Goal: Task Accomplishment & Management: Complete application form

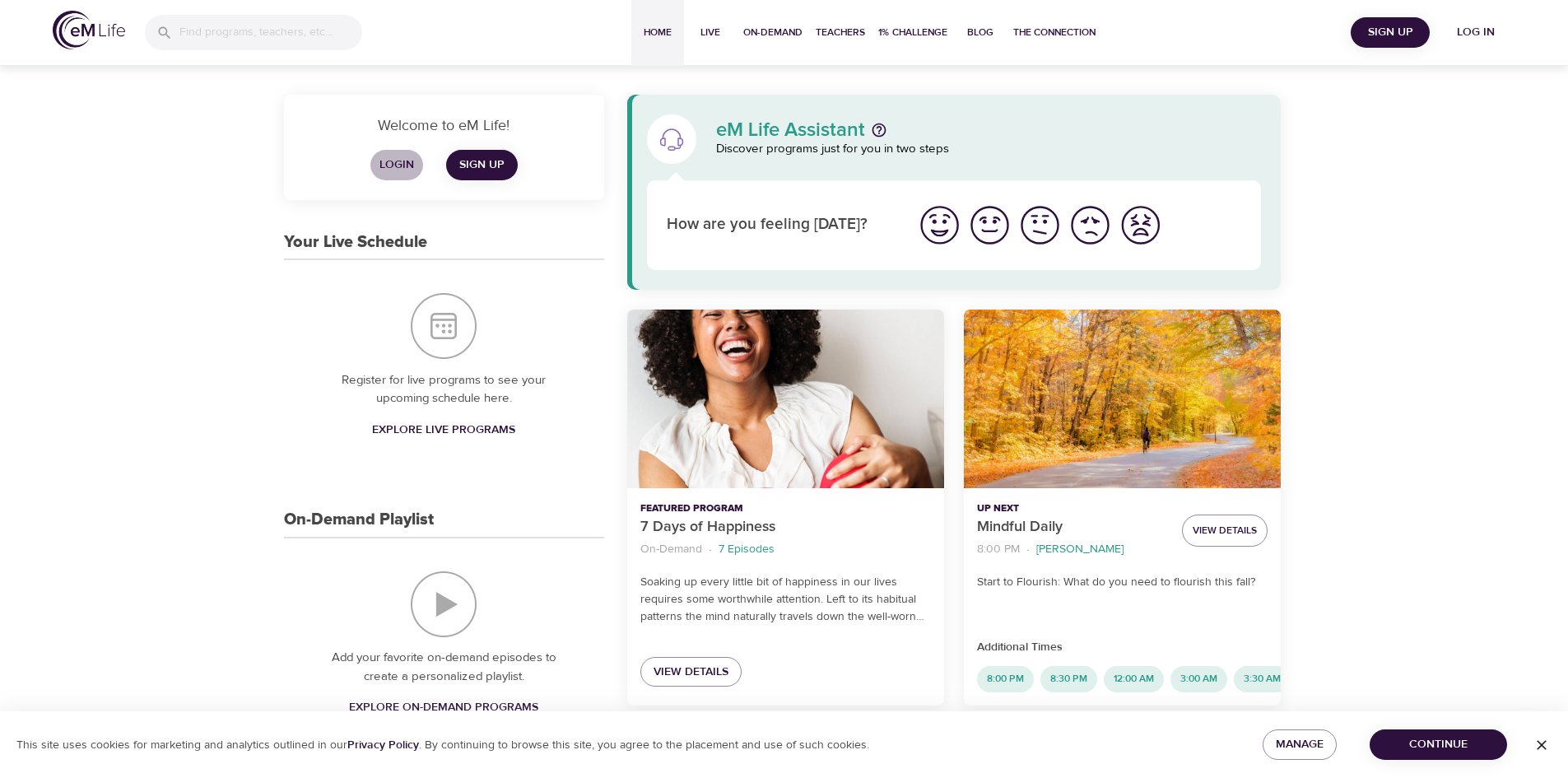
click at [400, 170] on span "Login" at bounding box center [396, 165] width 40 height 21
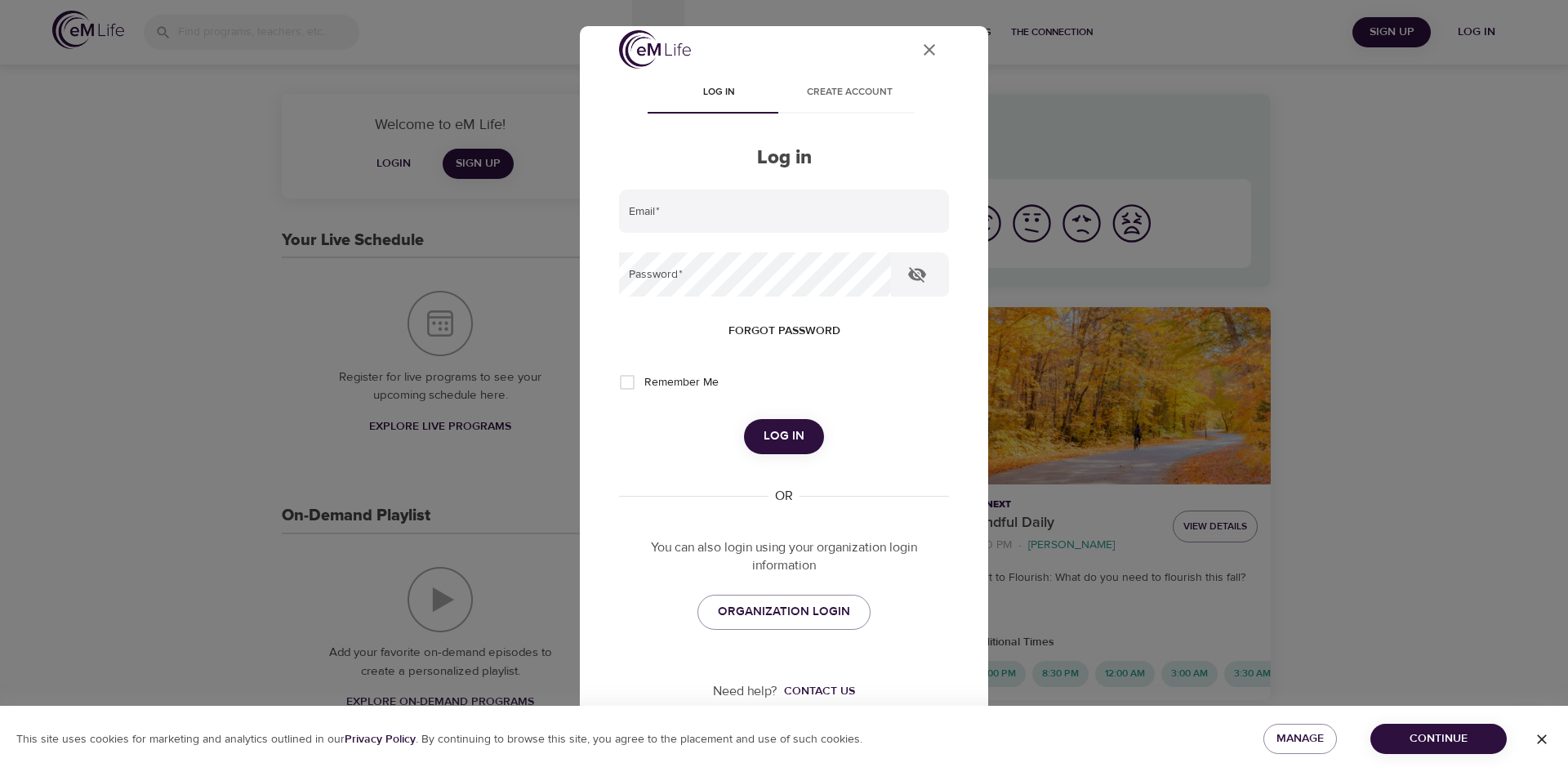
scroll to position [19, 0]
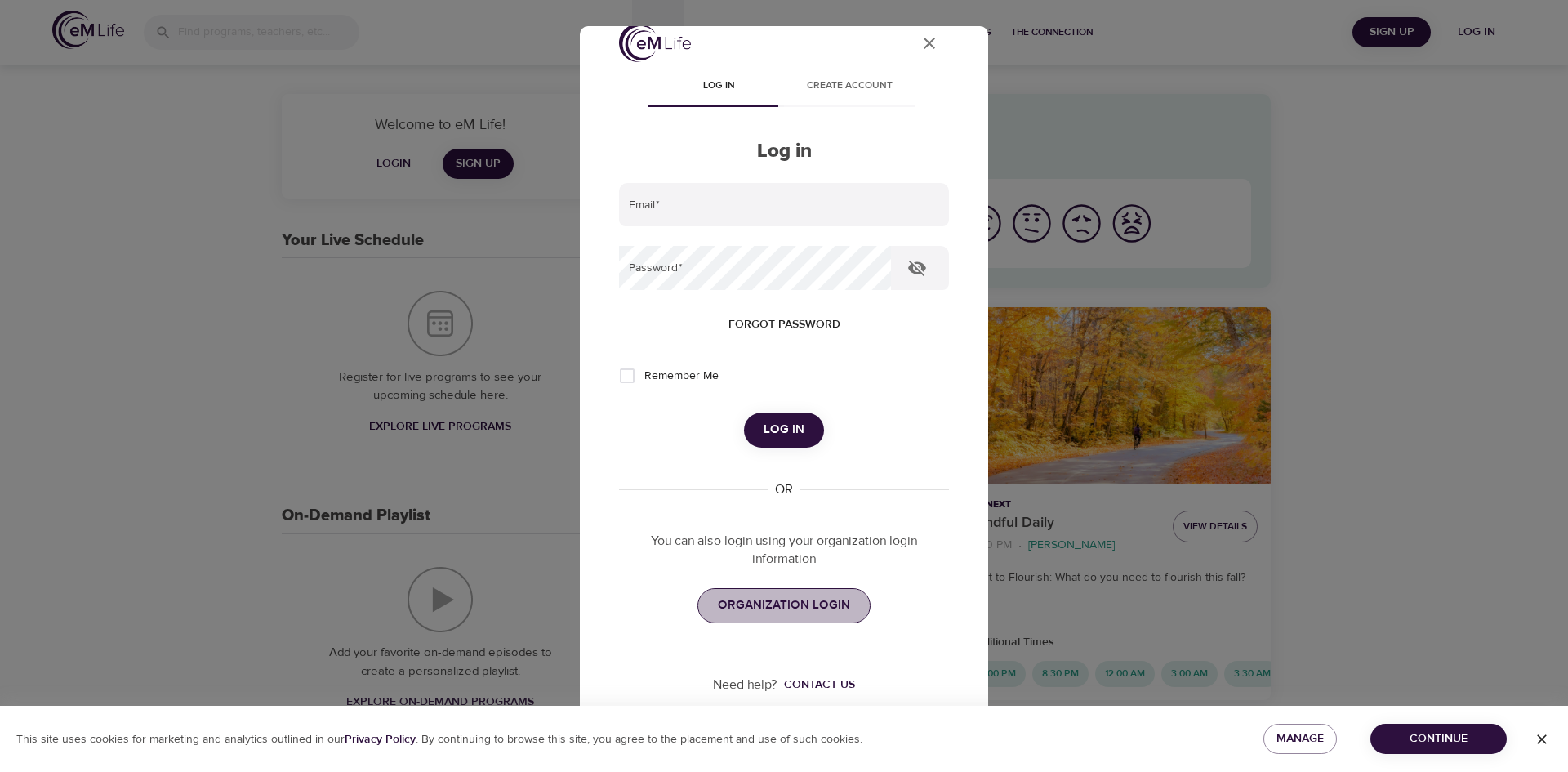
click at [811, 621] on link "ORGANIZATION LOGIN" at bounding box center [783, 605] width 173 height 35
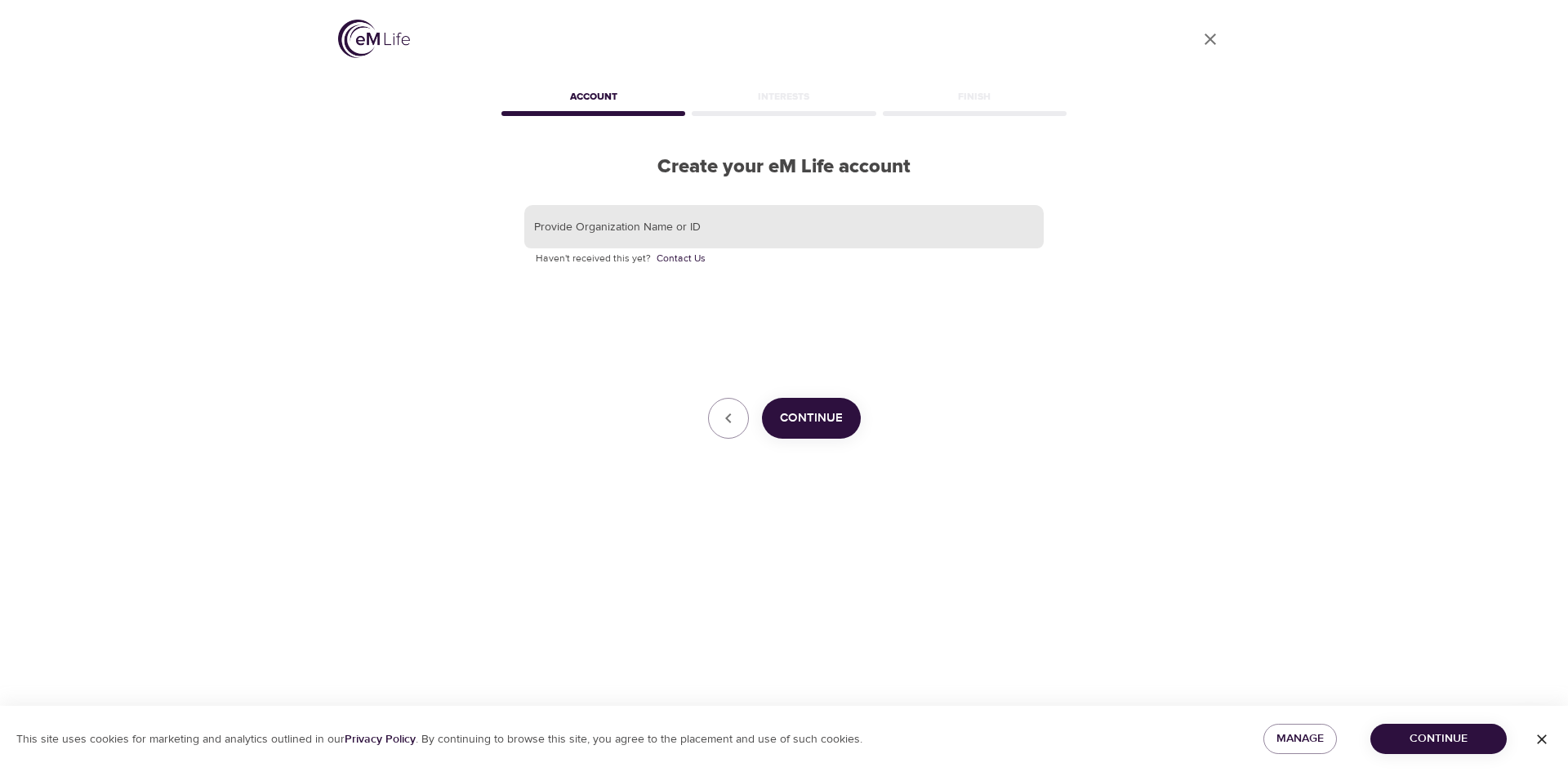
click at [708, 217] on input "text" at bounding box center [784, 226] width 520 height 44
type input "KORNFERRY"
click at [827, 412] on span "Continue" at bounding box center [811, 418] width 63 height 21
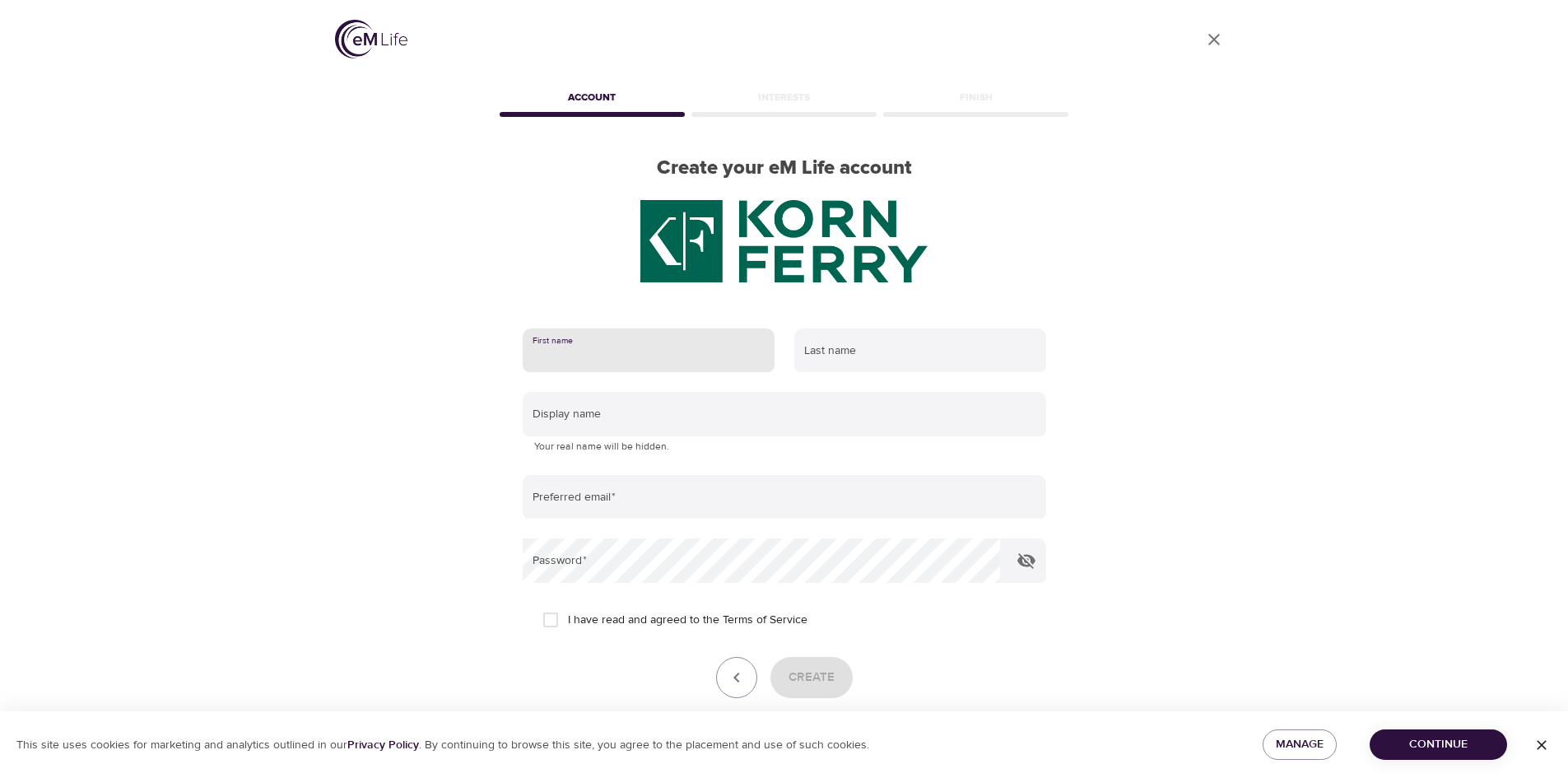
click at [676, 355] on input "text" at bounding box center [648, 350] width 251 height 44
type input "Sumukhi"
type input "Ramnath"
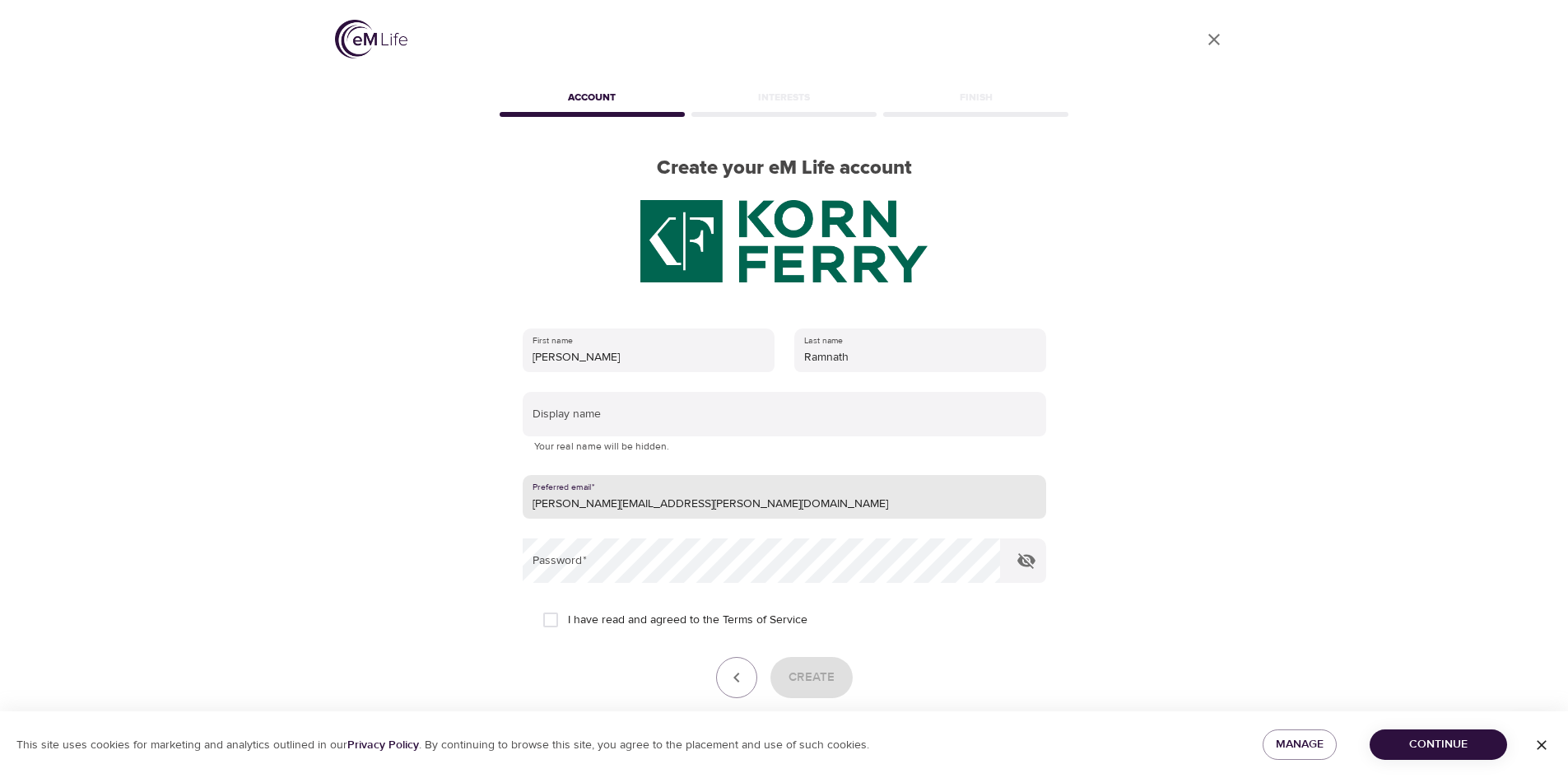
click at [631, 506] on input "sumukhi.ramnath@gmail.com" at bounding box center [784, 496] width 524 height 44
drag, startPoint x: 629, startPoint y: 500, endPoint x: 742, endPoint y: 513, distance: 113.7
click at [742, 513] on input "sumukhi.ramnath@gmail.com" at bounding box center [784, 496] width 524 height 44
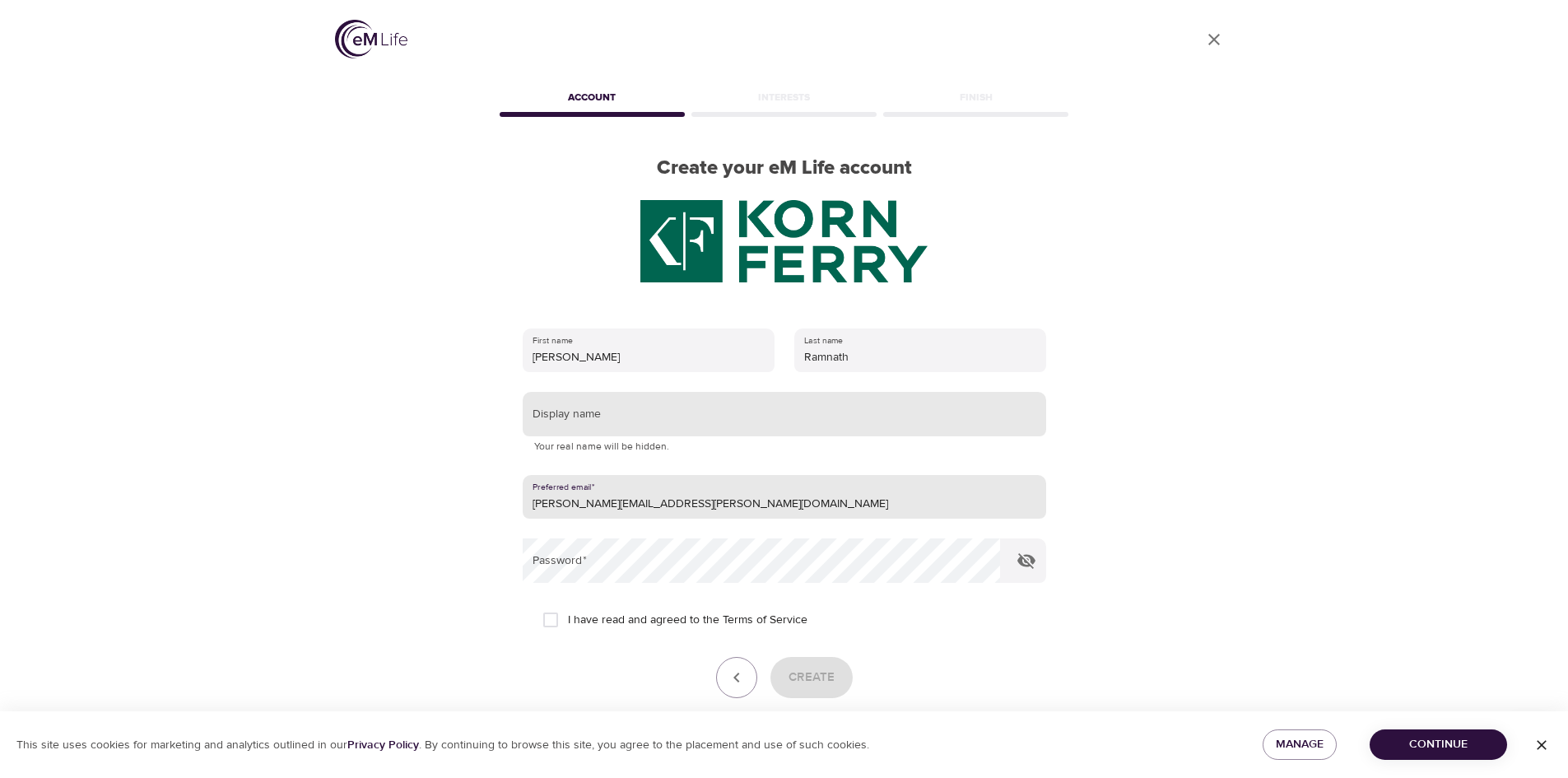
type input "sumukhi.ramnath@kornferry.com"
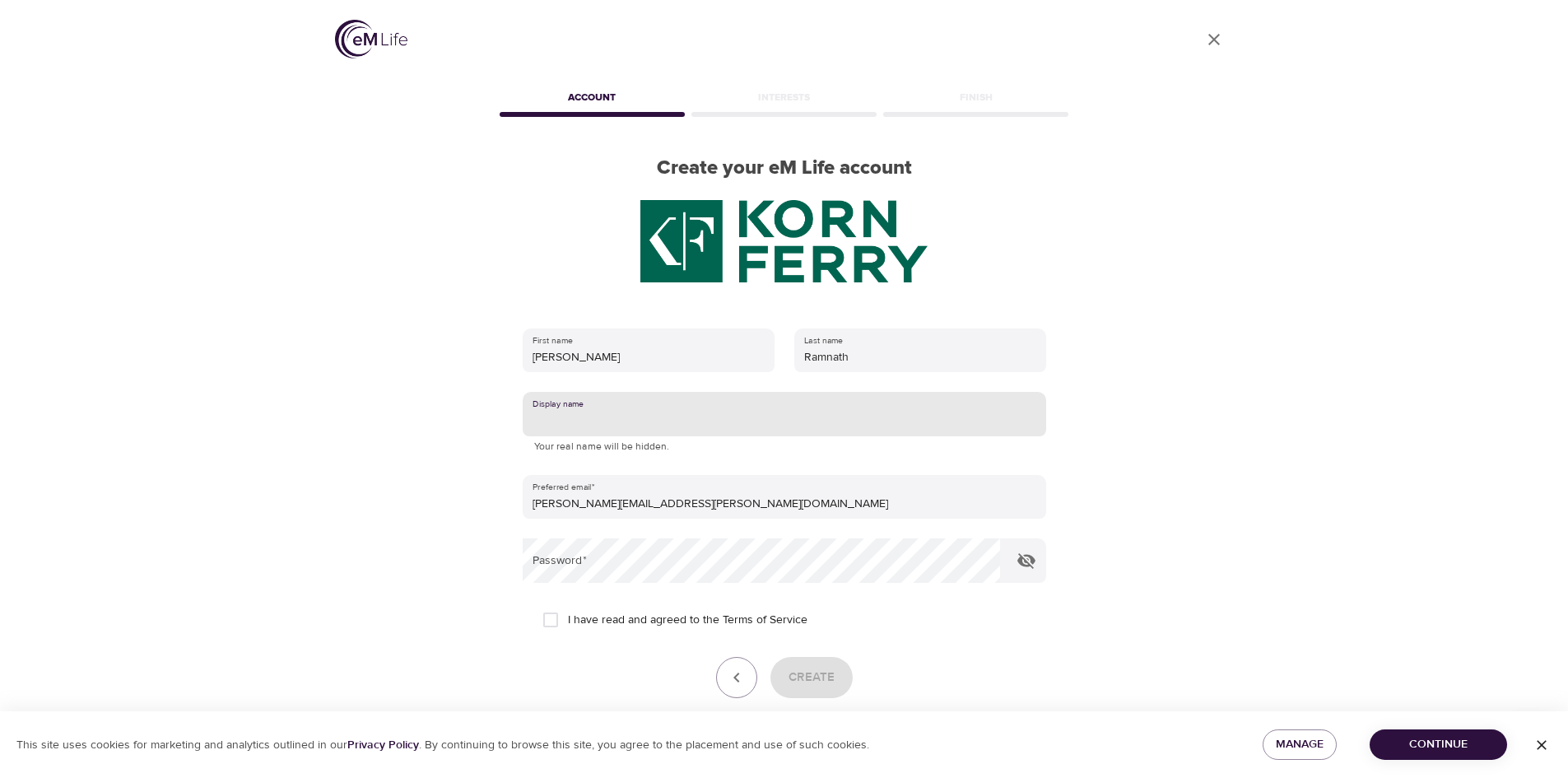
click at [661, 415] on input "text" at bounding box center [784, 413] width 524 height 44
click at [614, 426] on input "S" at bounding box center [784, 413] width 524 height 44
type input "Su"
click at [556, 621] on input "I have read and agreed to the Terms of Service" at bounding box center [550, 620] width 35 height 35
checkbox input "true"
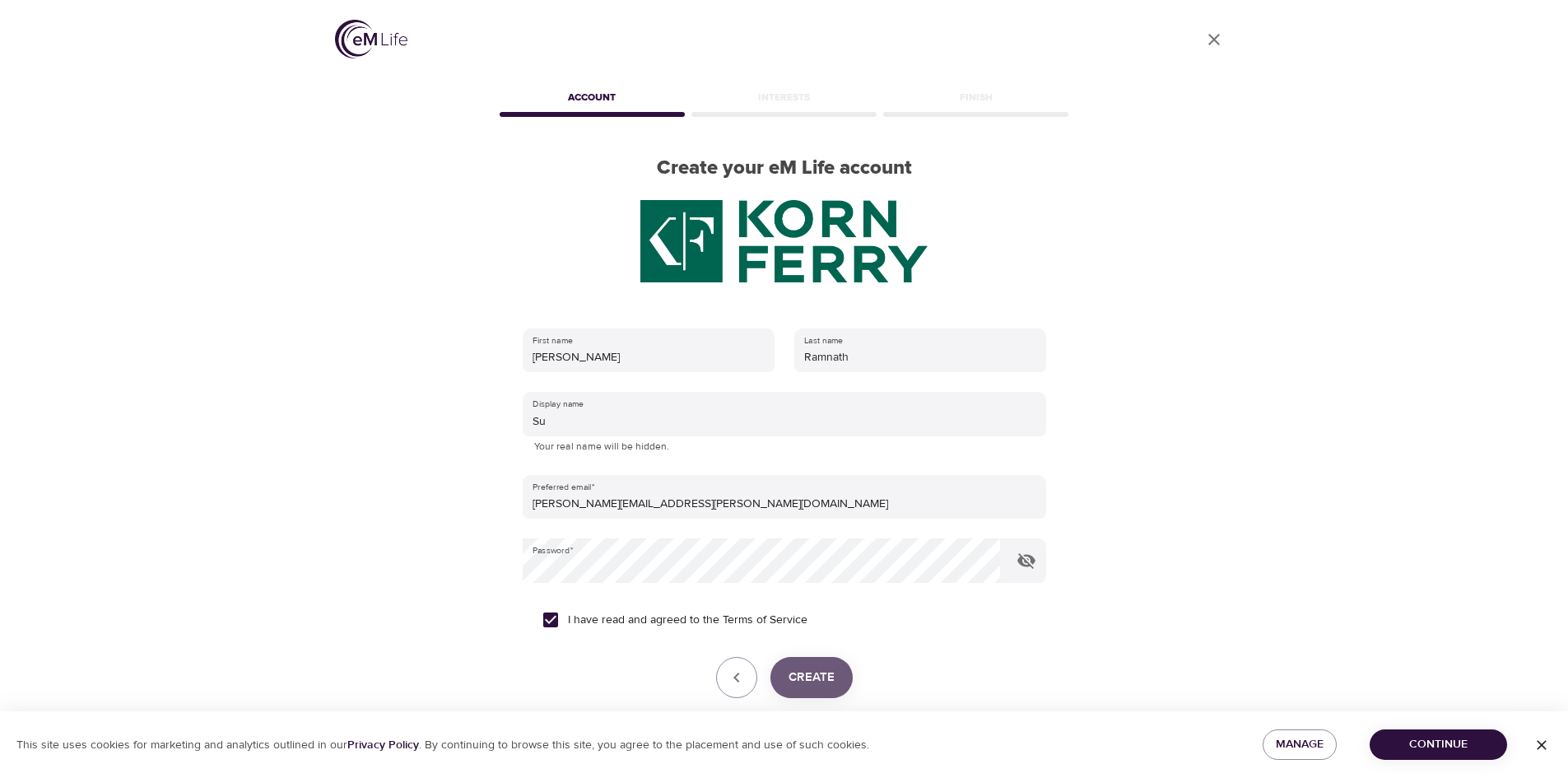
click at [806, 674] on span "Create" at bounding box center [811, 677] width 46 height 22
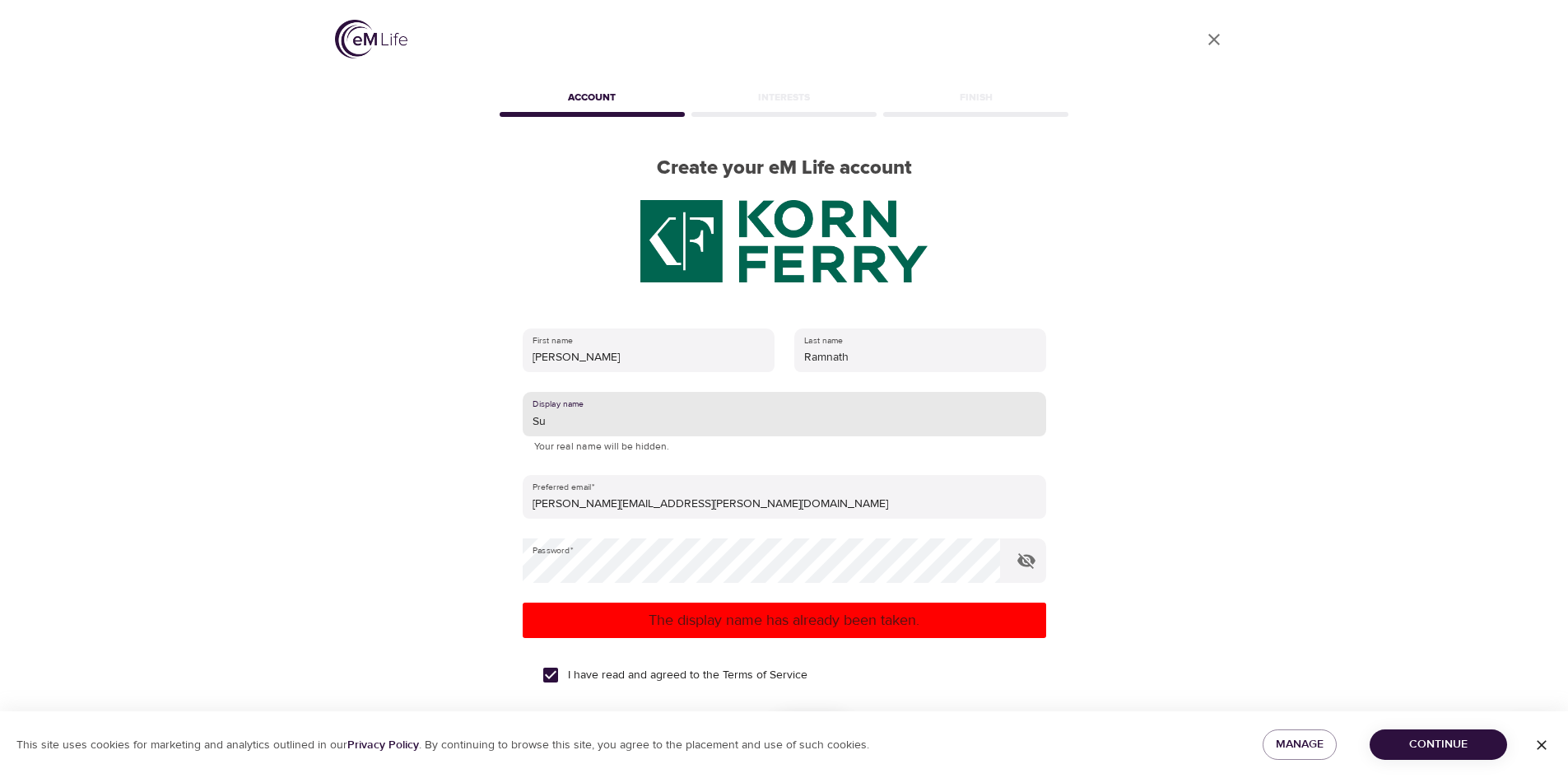
drag, startPoint x: 563, startPoint y: 419, endPoint x: 543, endPoint y: 422, distance: 20.2
click at [543, 422] on input "Su" at bounding box center [784, 413] width 524 height 44
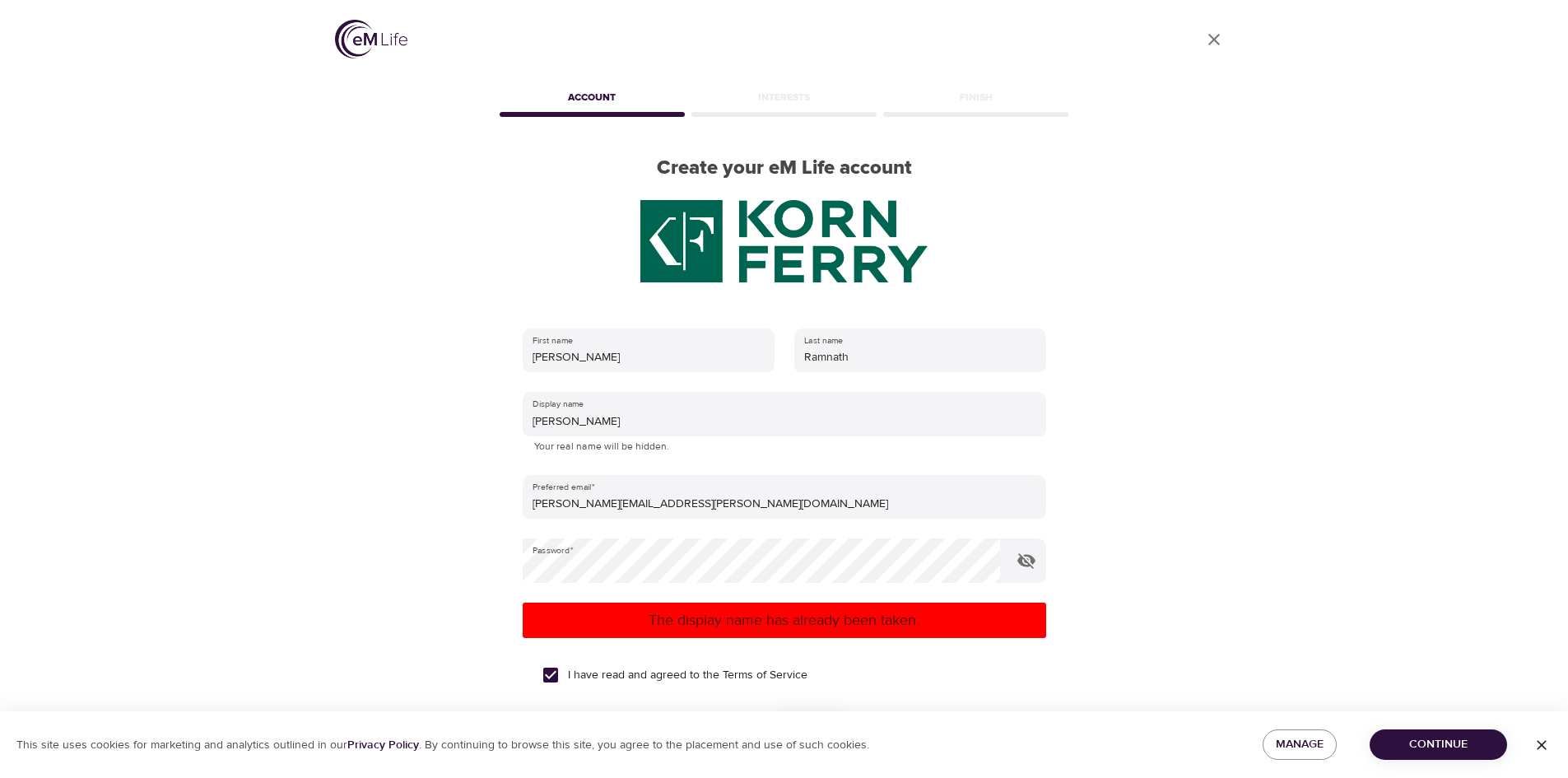
click at [676, 596] on form "First name Sumukhi Last name Ramnath Display name Sumukhi Your real name will b…" at bounding box center [784, 559] width 524 height 480
click at [678, 598] on form "First name Sumukhi Last name Ramnath Display name Sumukhi Your real name will b…" at bounding box center [784, 559] width 524 height 480
click at [681, 605] on div "The display name has already been taken." at bounding box center [784, 621] width 524 height 36
click at [681, 616] on p "The display name has already been taken." at bounding box center [784, 621] width 510 height 23
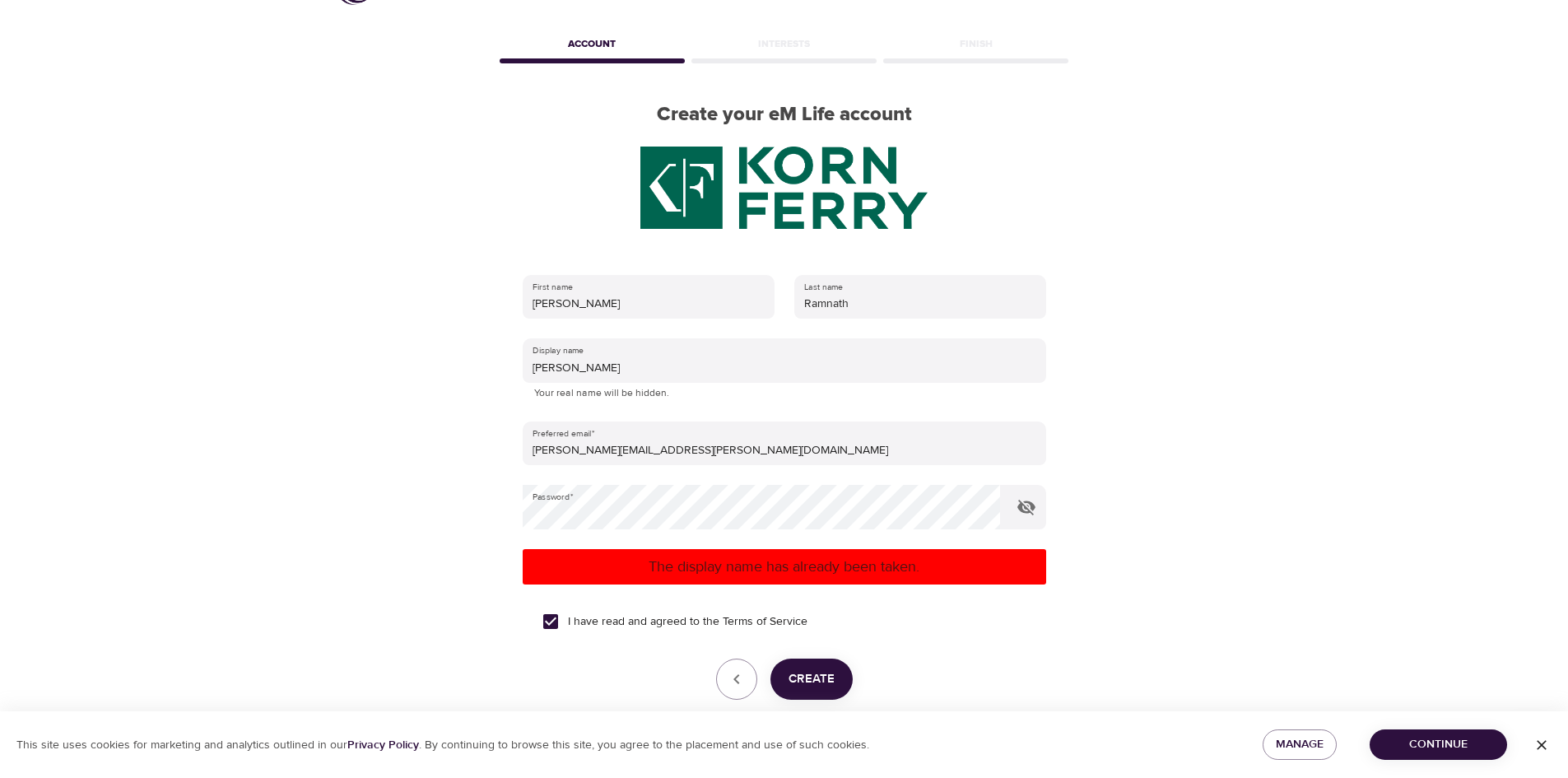
scroll to position [82, 0]
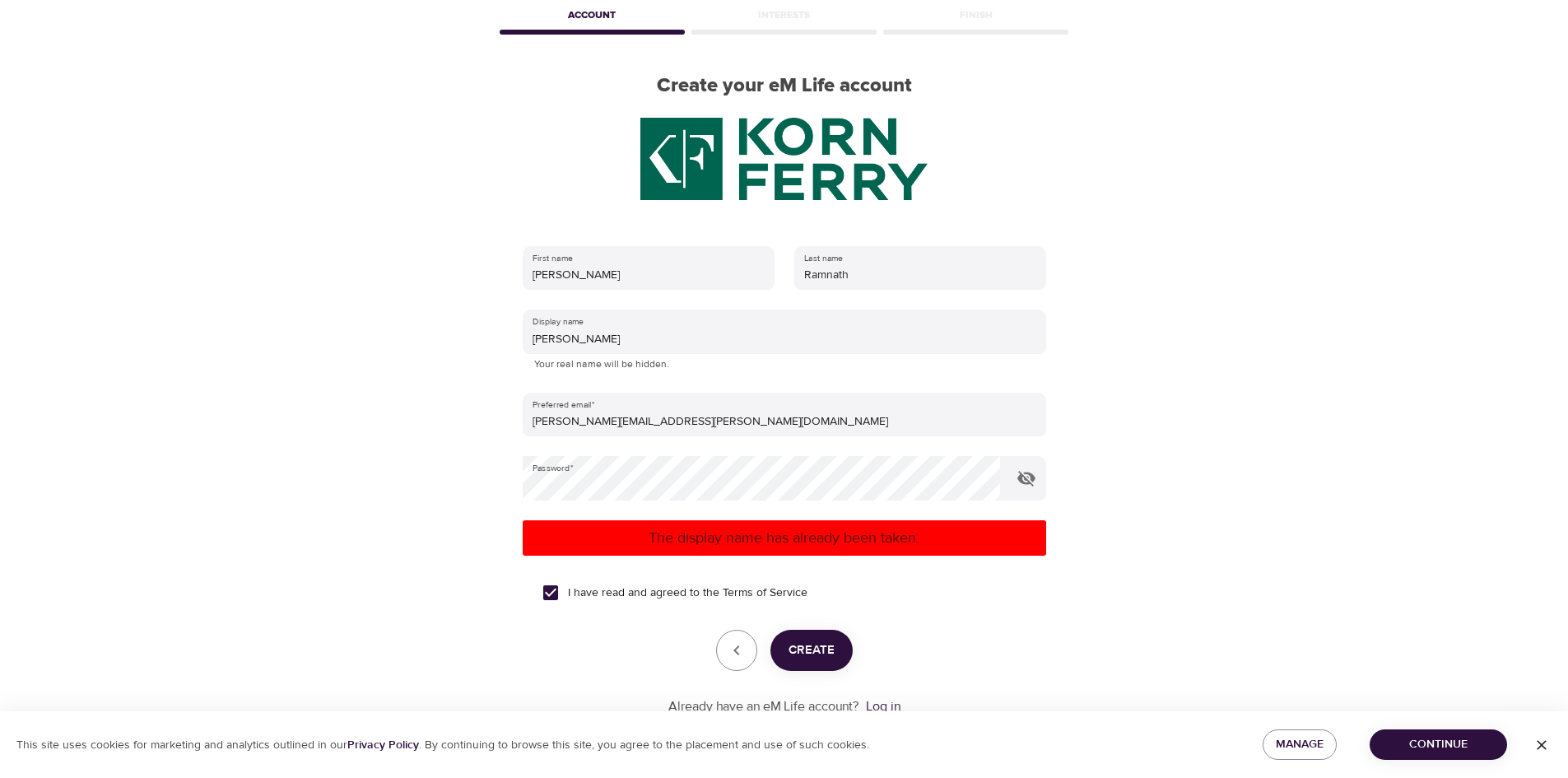
click at [705, 526] on div "The display name has already been taken." at bounding box center [784, 538] width 524 height 36
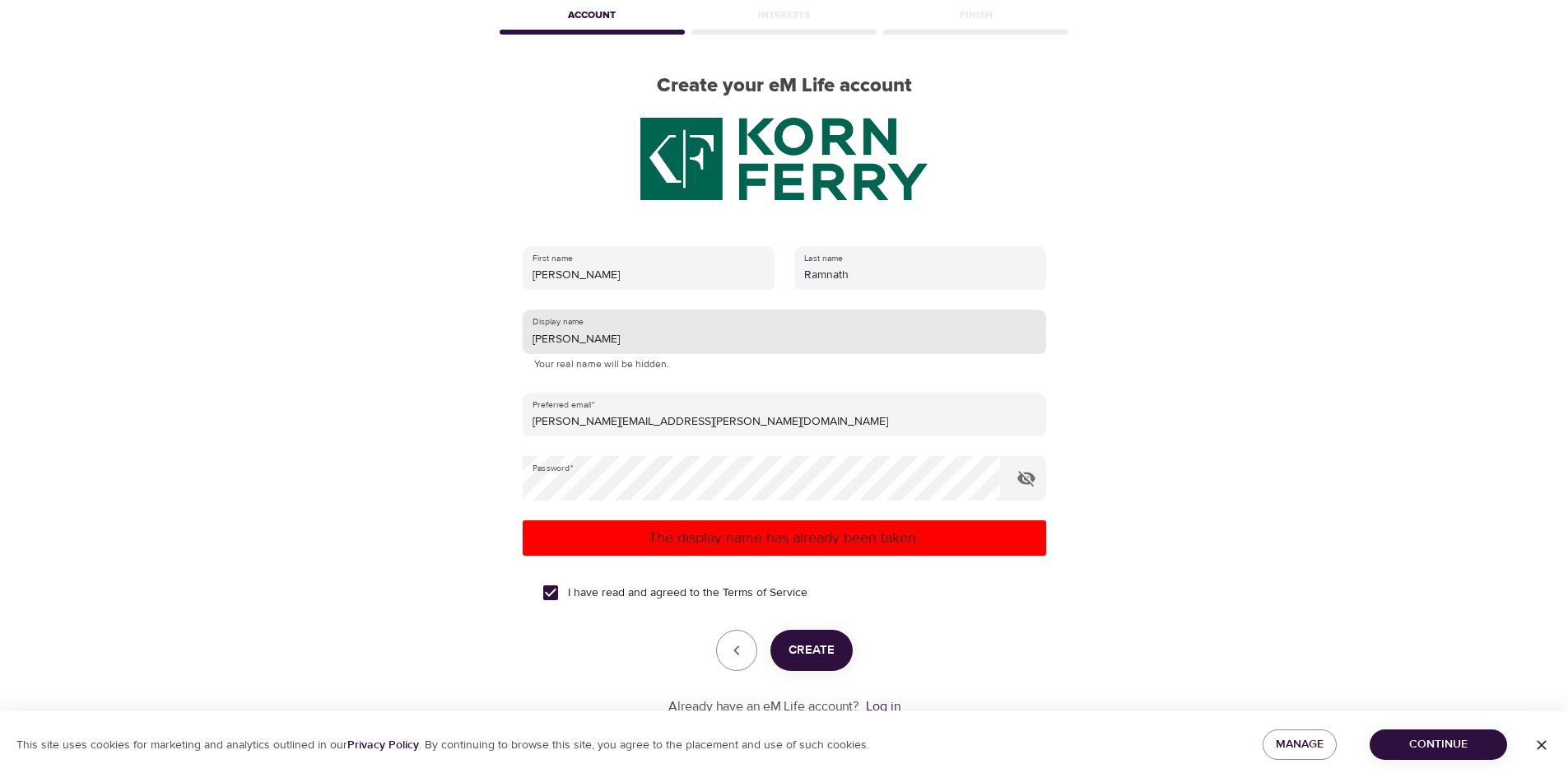
click at [584, 336] on input "Sumukhi" at bounding box center [784, 332] width 524 height 44
drag, startPoint x: 605, startPoint y: 337, endPoint x: 459, endPoint y: 336, distance: 146.0
click at [459, 336] on div "User Profile Account Interests Finish Create your eM Life account First name Su…" at bounding box center [784, 307] width 938 height 778
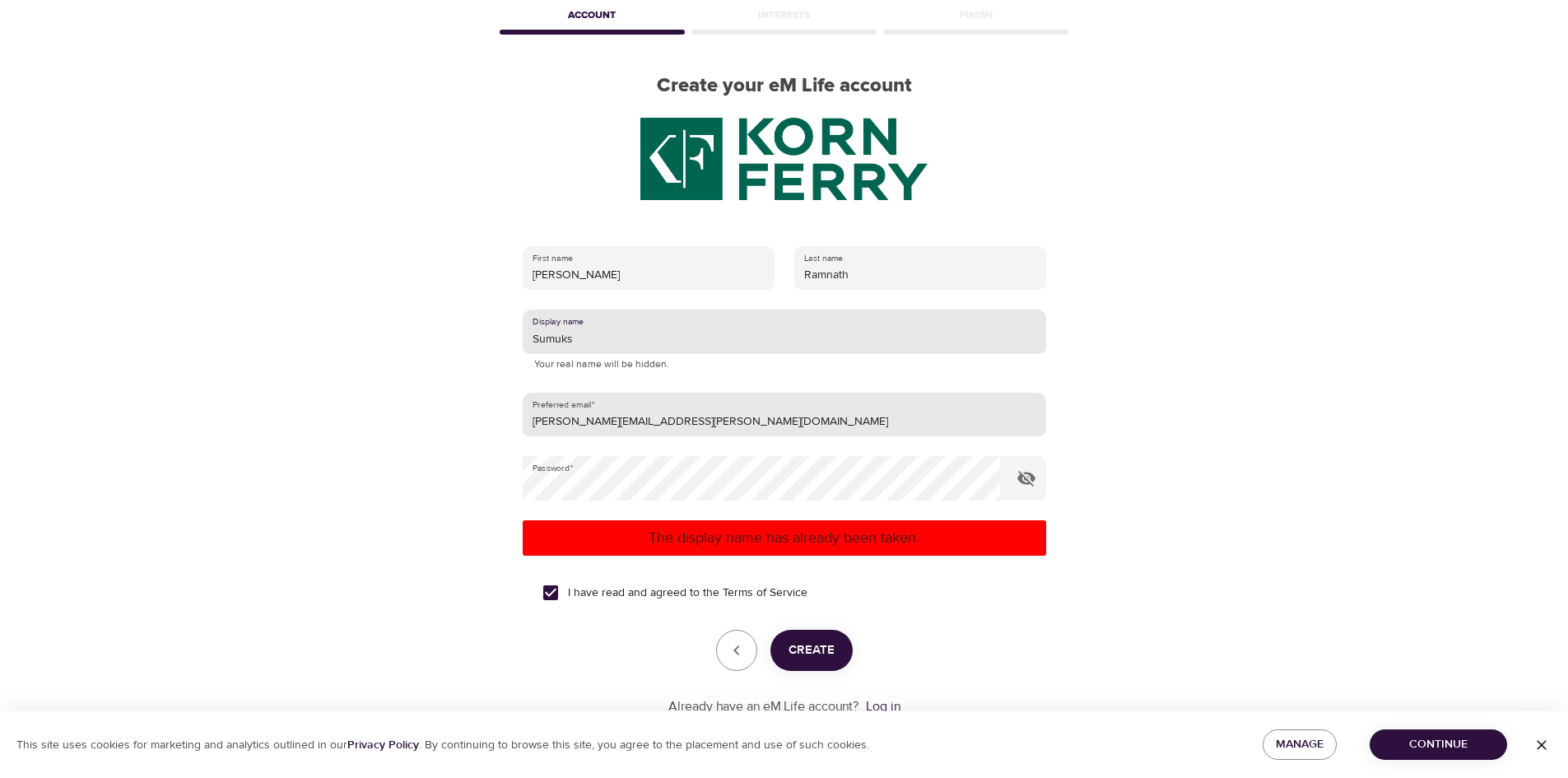
type input "Sumuks"
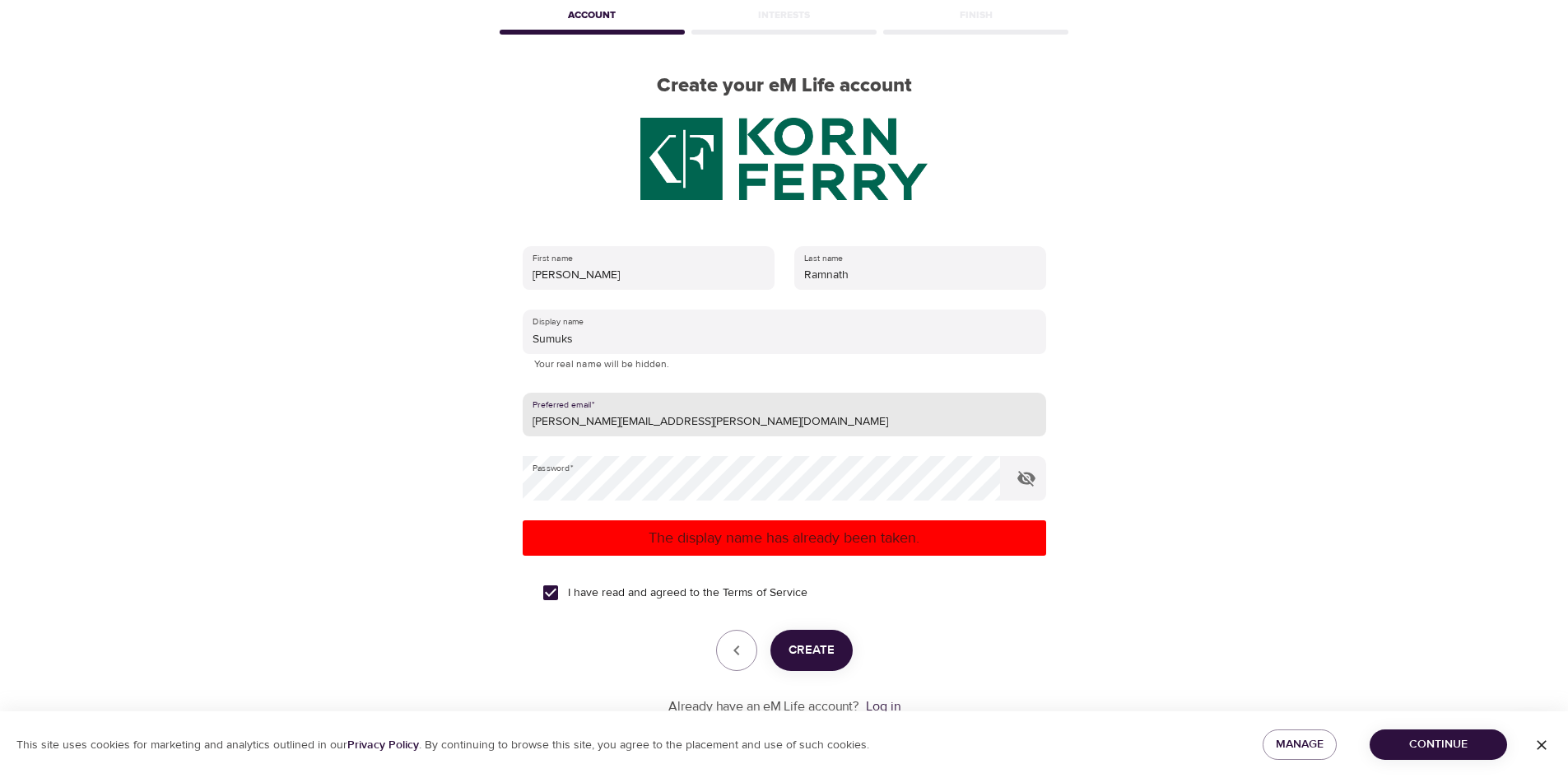
click at [705, 415] on input "sumukhi.ramnath@kornferry.com" at bounding box center [784, 414] width 524 height 44
click at [749, 549] on p "The display name has already been taken." at bounding box center [784, 538] width 510 height 23
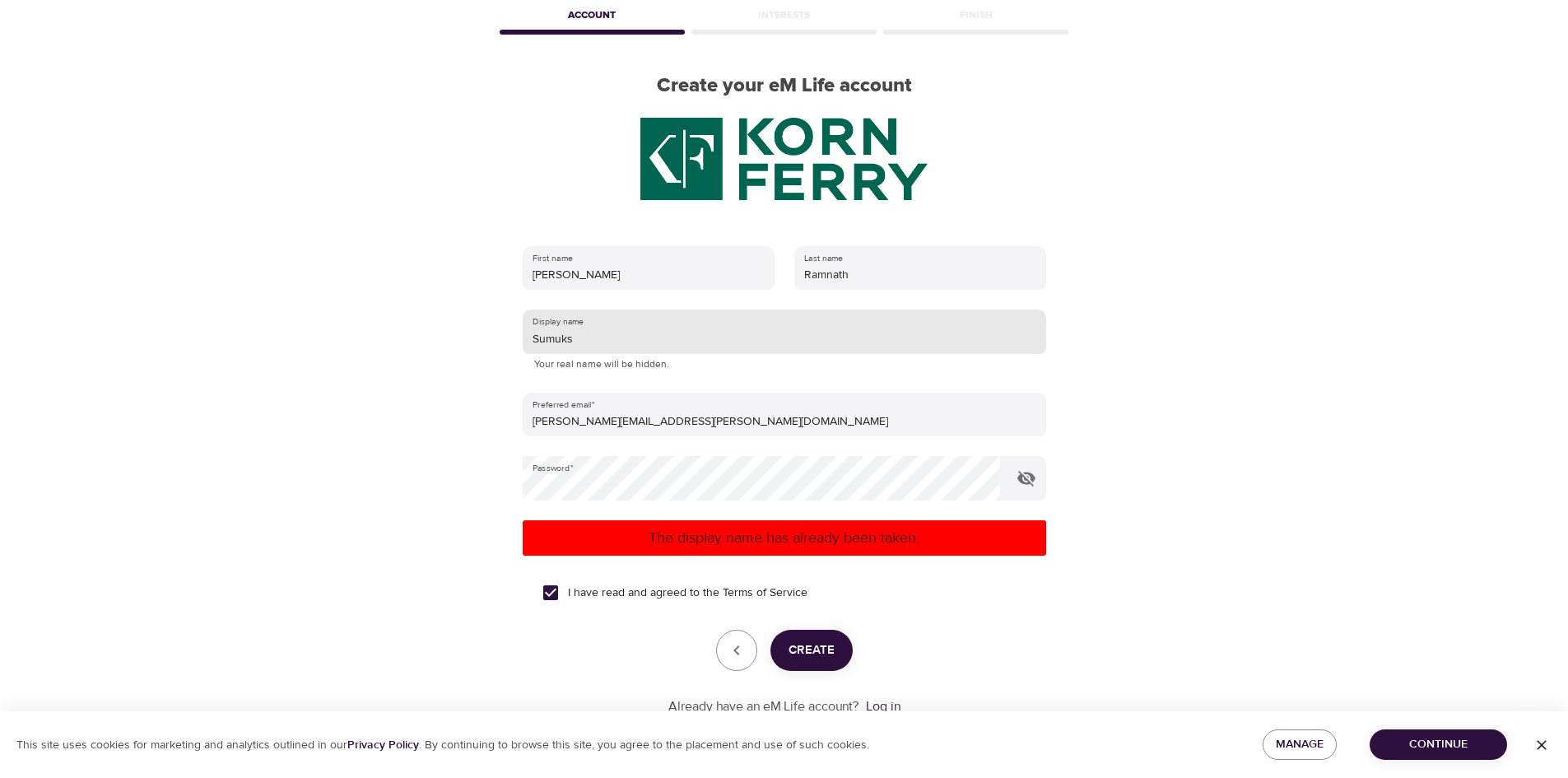
click at [692, 343] on input "Sumuks" at bounding box center [784, 332] width 524 height 44
drag, startPoint x: 658, startPoint y: 333, endPoint x: 495, endPoint y: 327, distance: 163.1
click at [496, 327] on div "First name Sumukhi Last name Ramnath Display name Sumuks Your real name will be…" at bounding box center [784, 480] width 576 height 523
click at [768, 552] on div "The display name has already been taken." at bounding box center [784, 538] width 524 height 36
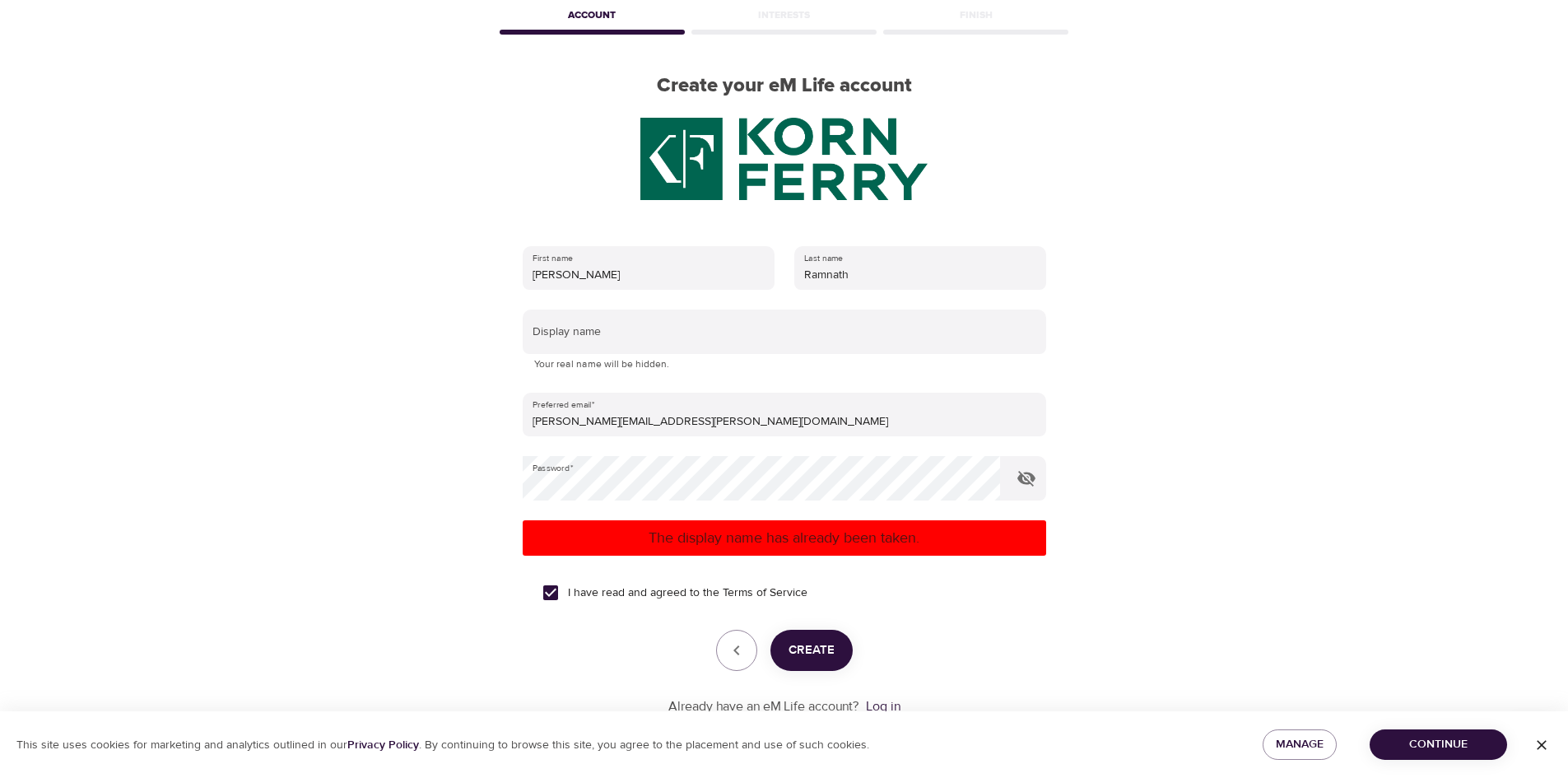
click at [835, 659] on button "Create" at bounding box center [811, 651] width 82 height 41
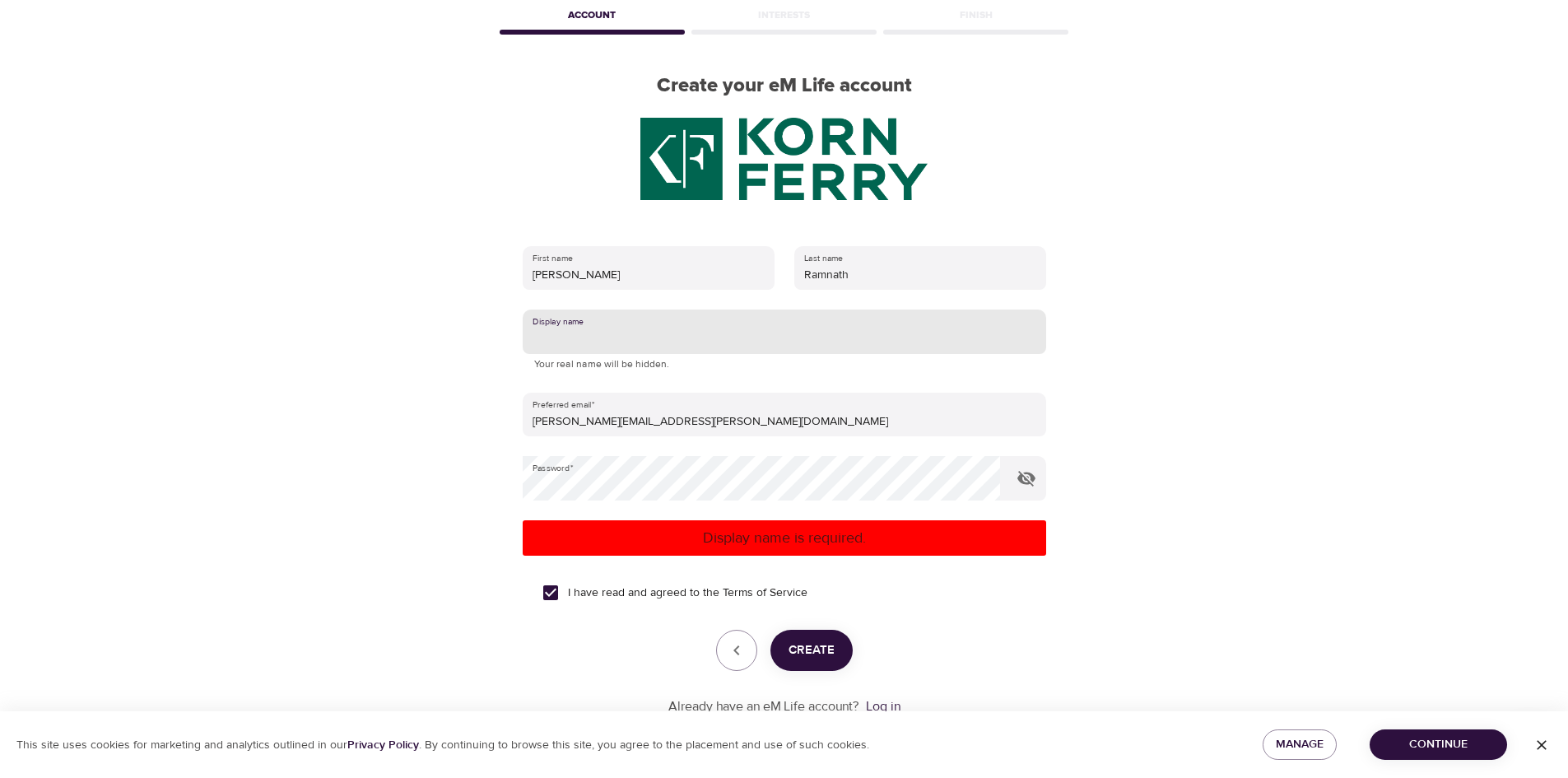
click at [602, 328] on input "text" at bounding box center [784, 332] width 524 height 44
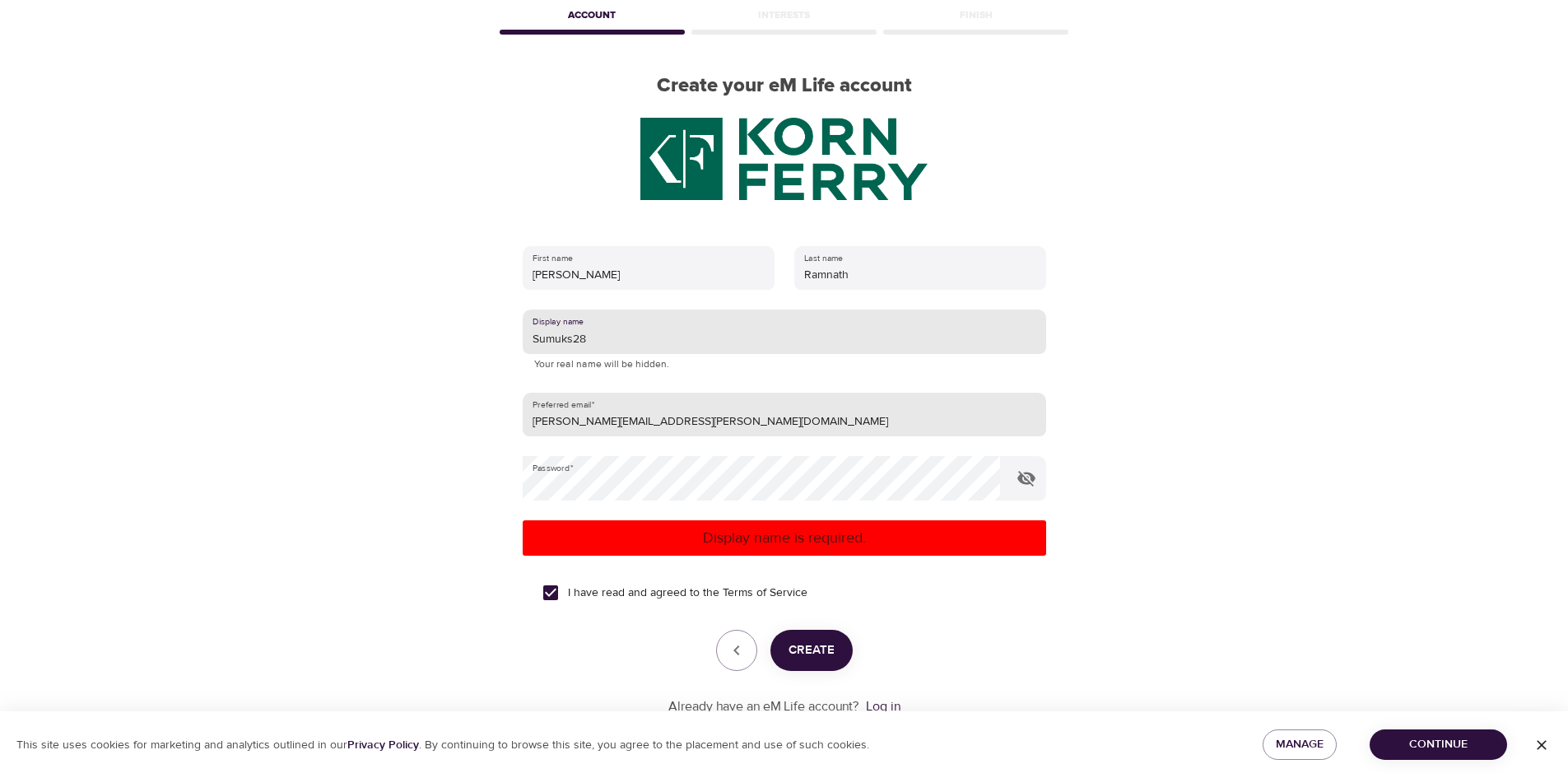
type input "Sumuks28"
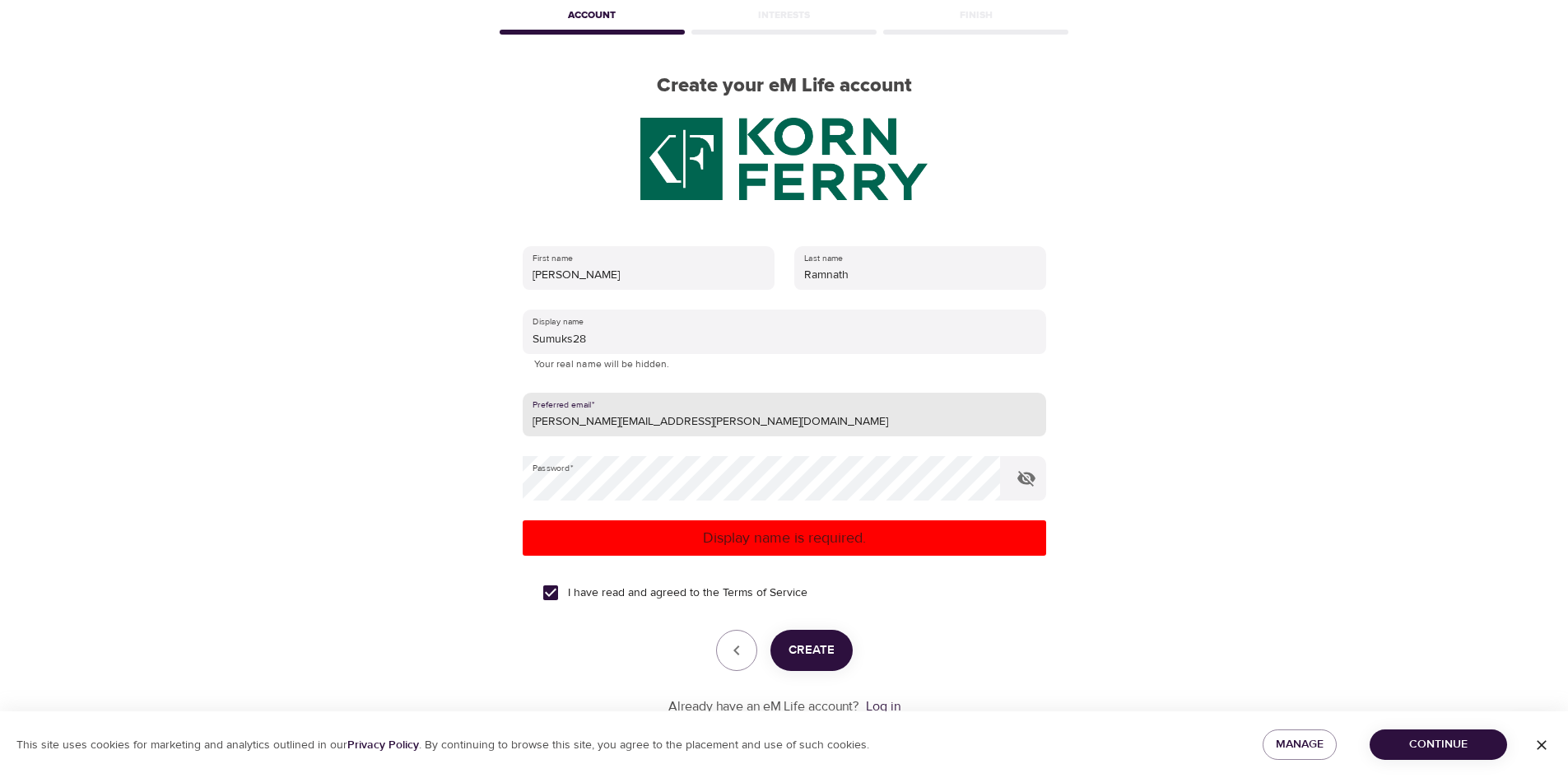
click at [644, 397] on input "sumukhi.ramnath@kornferry.com" at bounding box center [784, 414] width 524 height 44
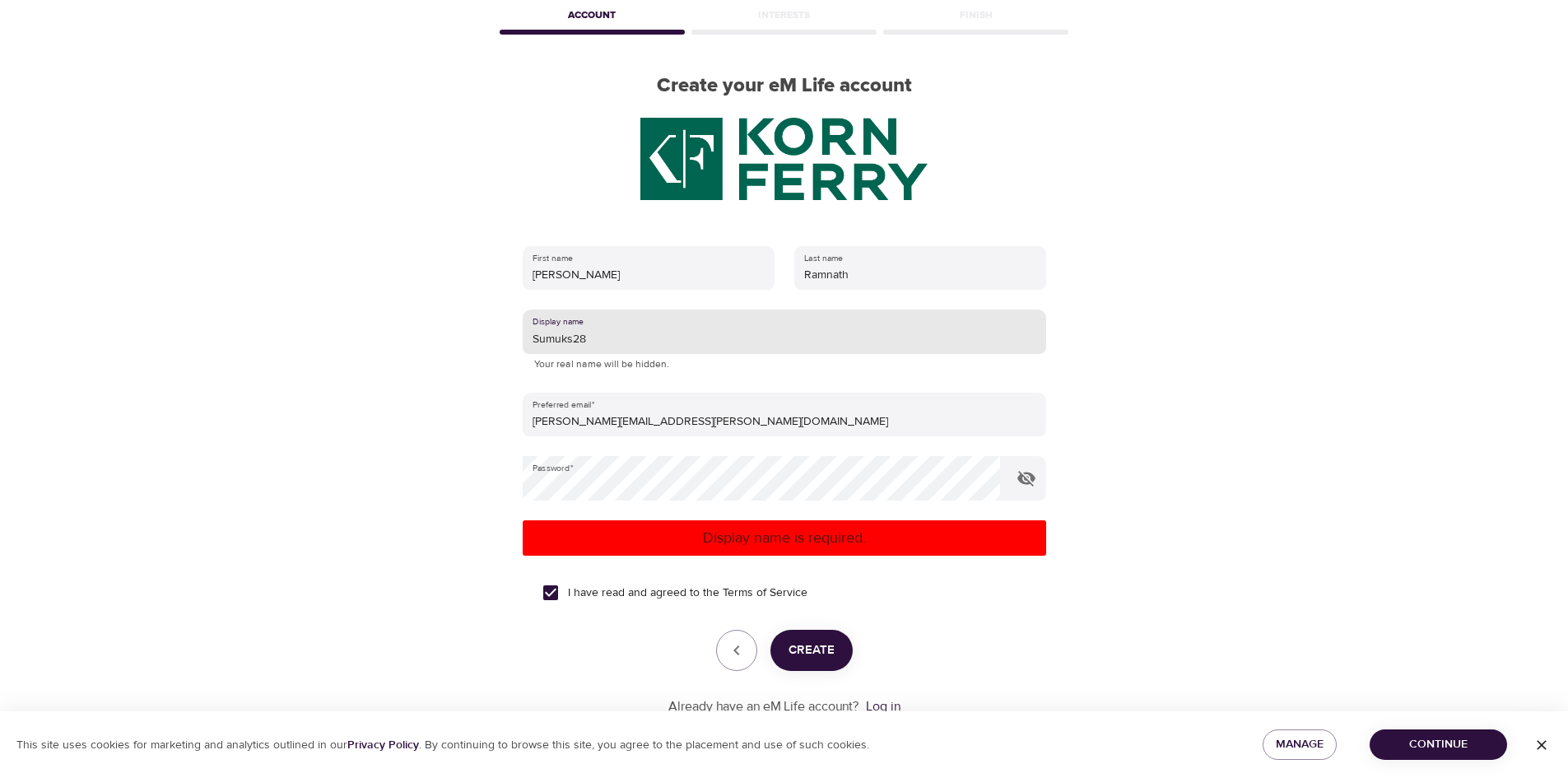
click at [656, 338] on input "Sumuks28" at bounding box center [784, 332] width 524 height 44
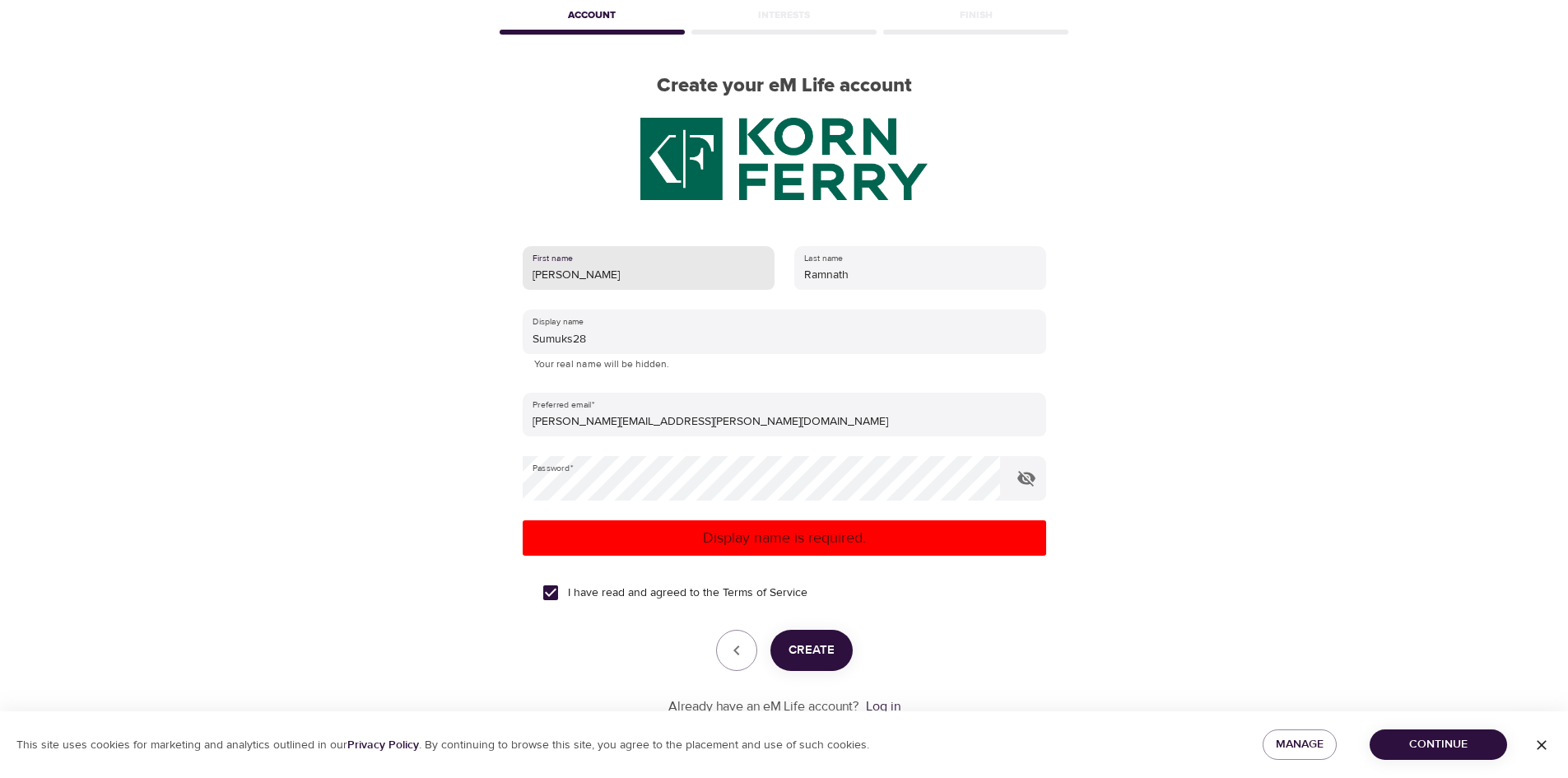
click at [698, 273] on input "Sumukhi" at bounding box center [648, 267] width 251 height 44
click at [832, 644] on span "Create" at bounding box center [811, 650] width 46 height 22
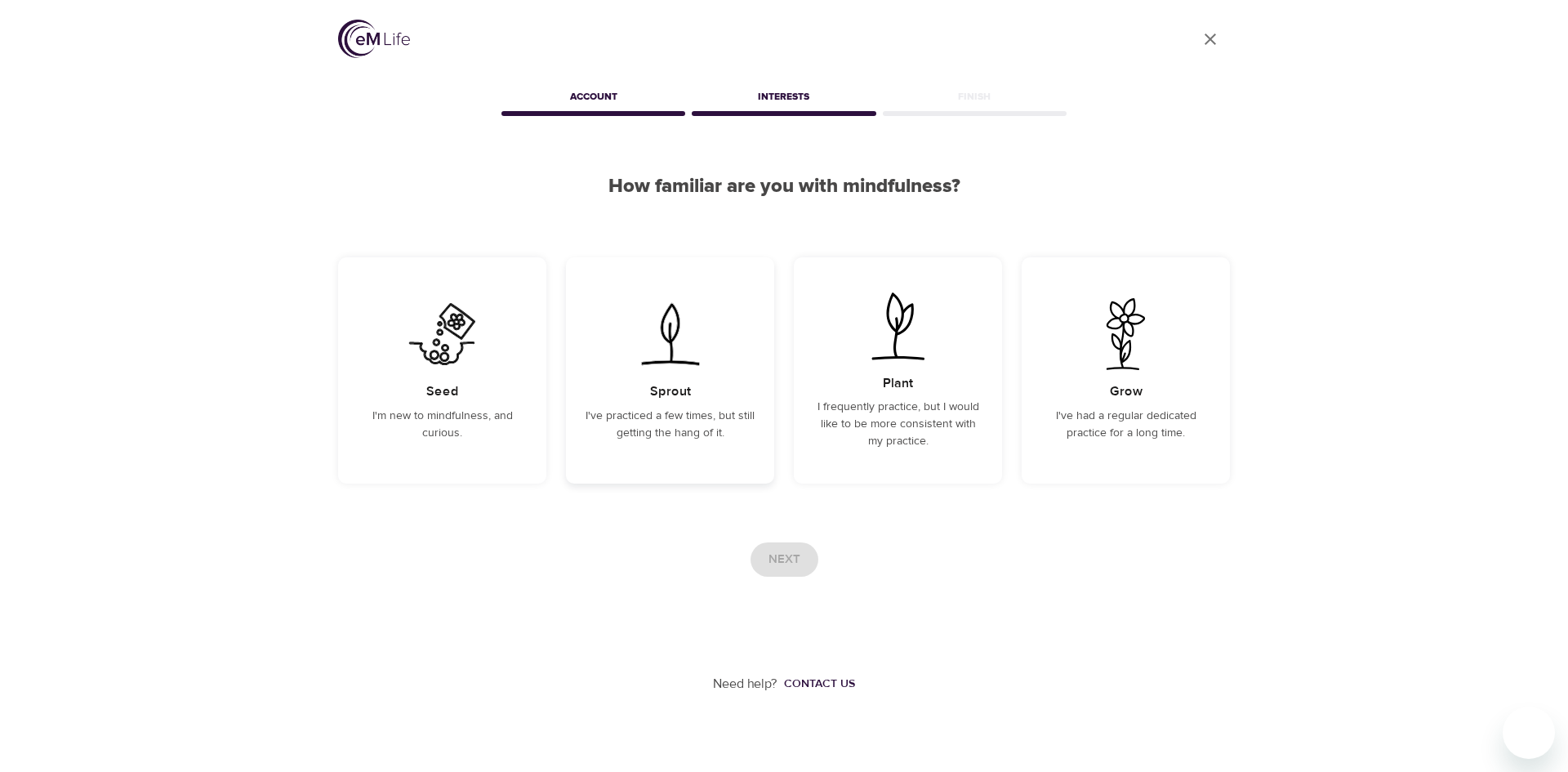
click at [648, 416] on p "I've practiced a few times, but still getting the hang of it." at bounding box center [670, 424] width 169 height 35
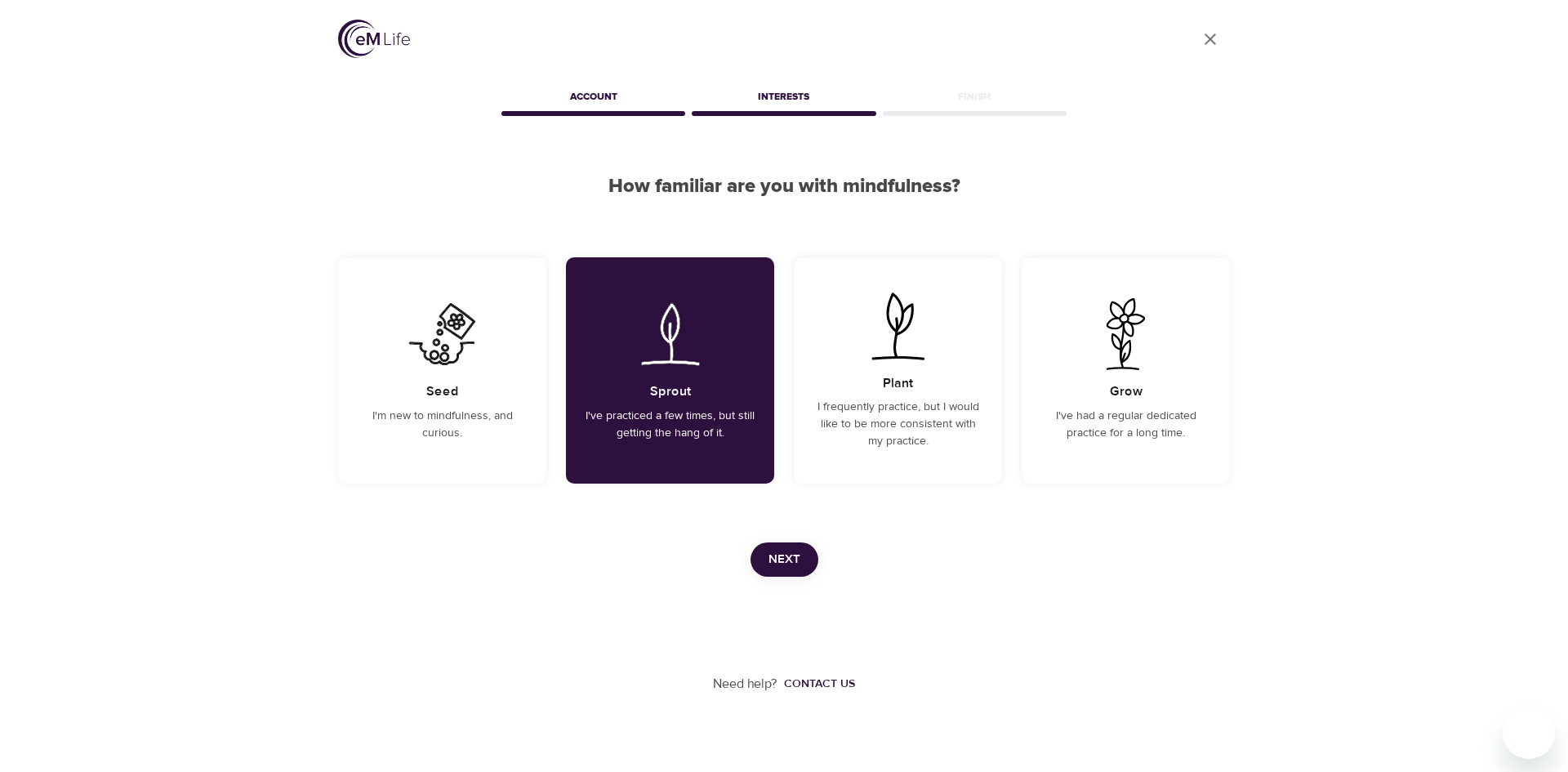
click at [801, 567] on button "Next" at bounding box center [784, 559] width 68 height 35
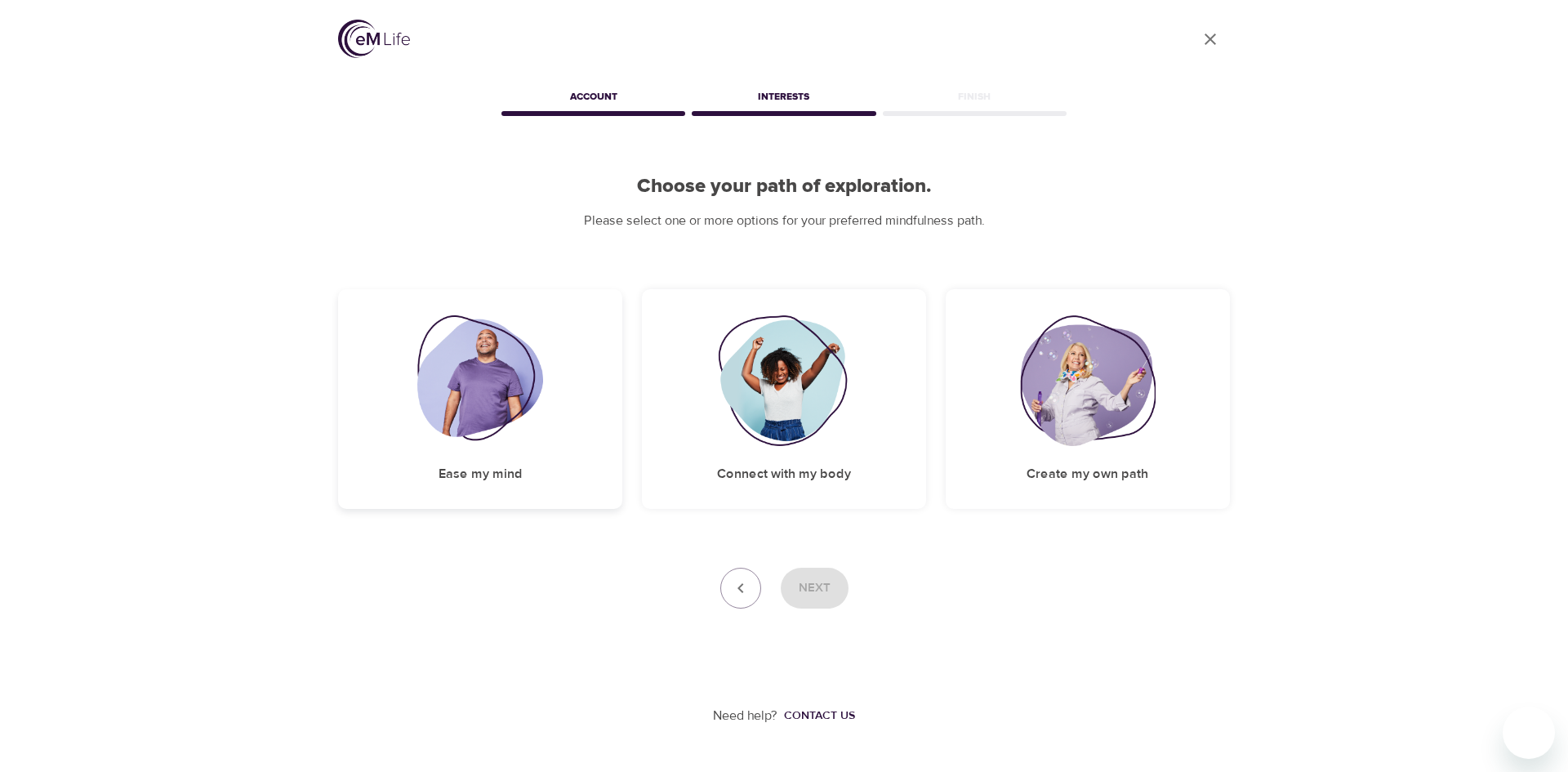
click at [527, 431] on img at bounding box center [480, 380] width 126 height 131
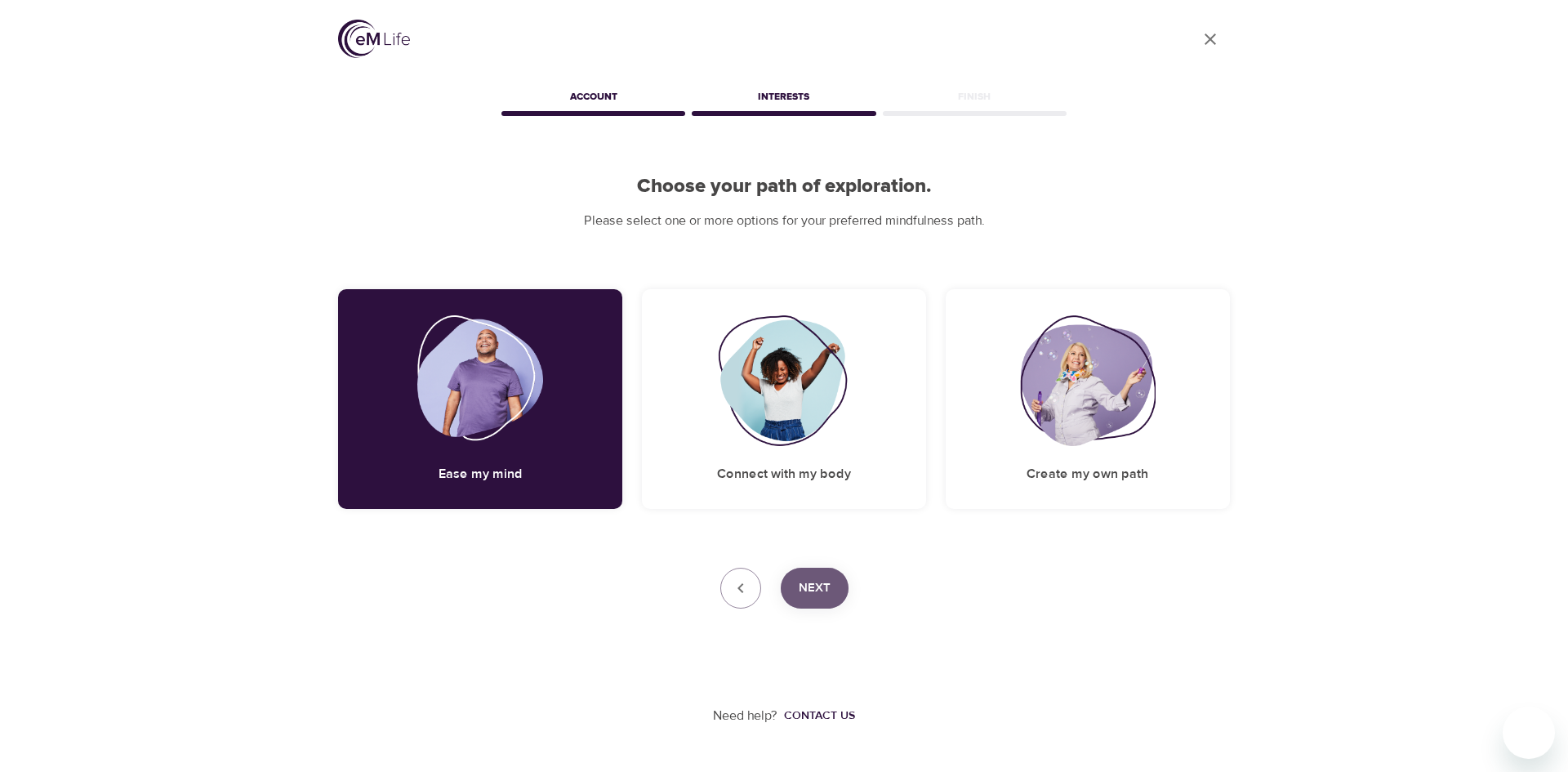
click at [822, 588] on span "Next" at bounding box center [815, 588] width 32 height 21
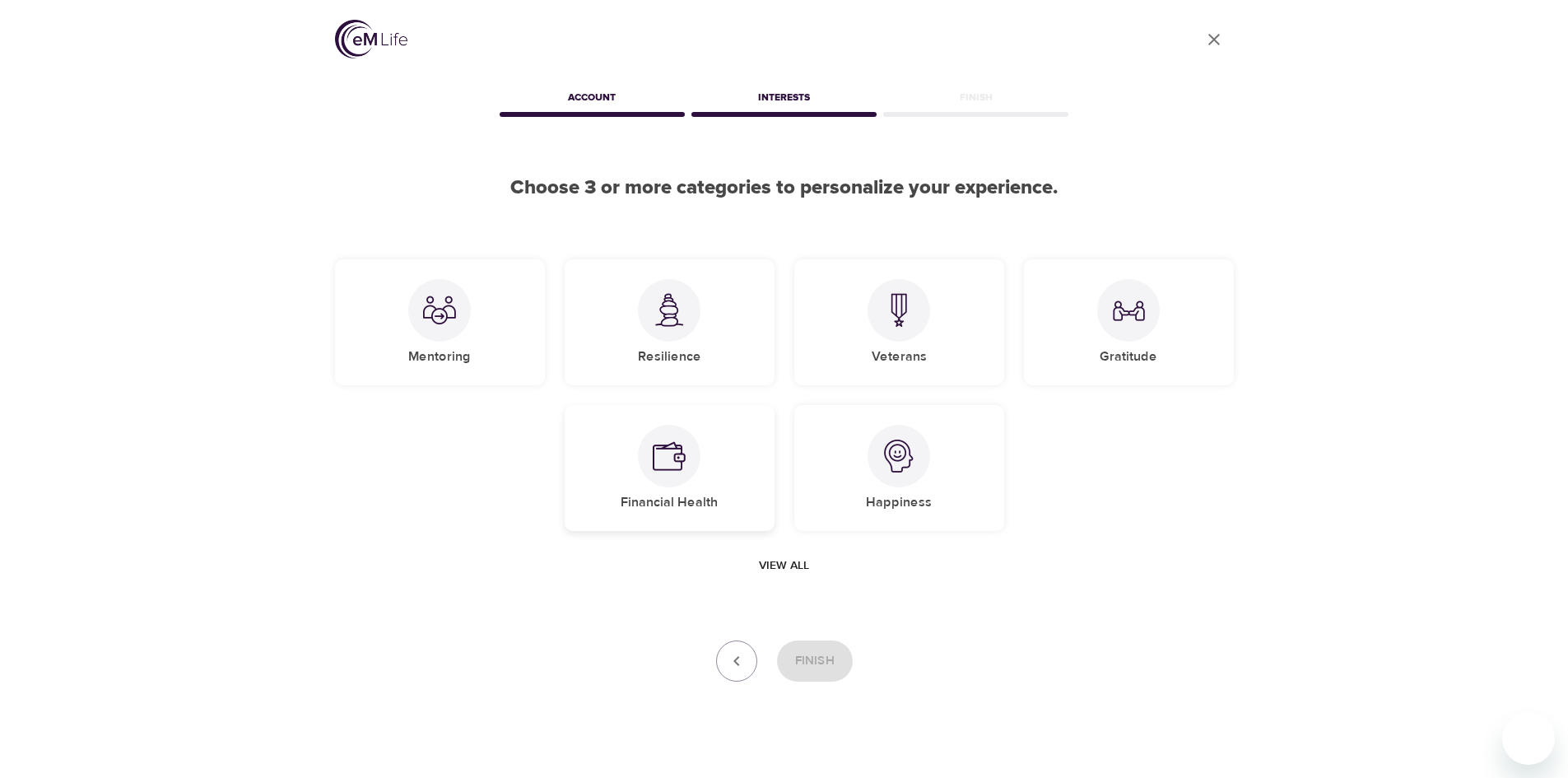
click at [664, 523] on div "Financial Health" at bounding box center [670, 468] width 210 height 126
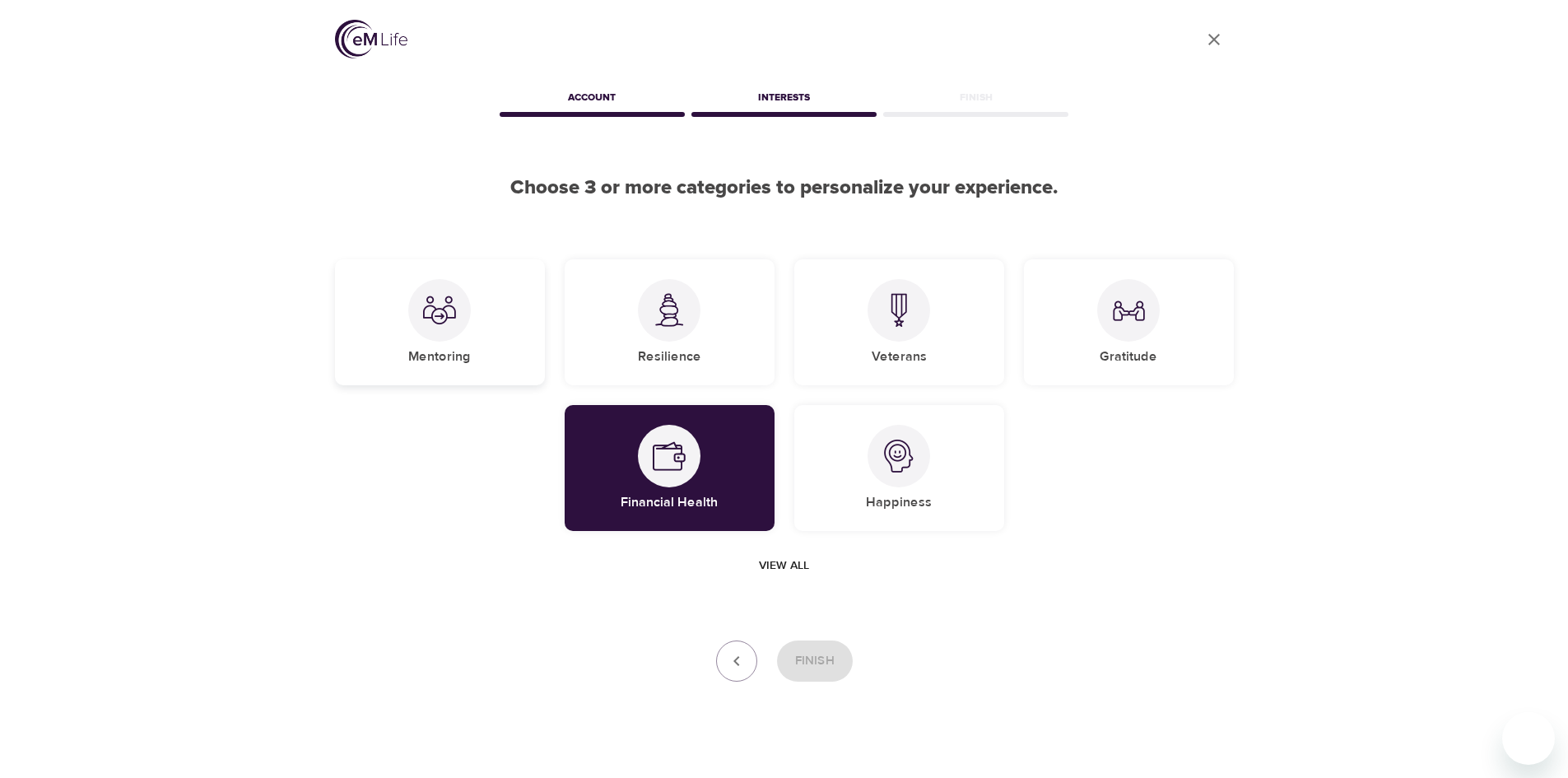
click at [461, 373] on div "Mentoring" at bounding box center [440, 322] width 210 height 126
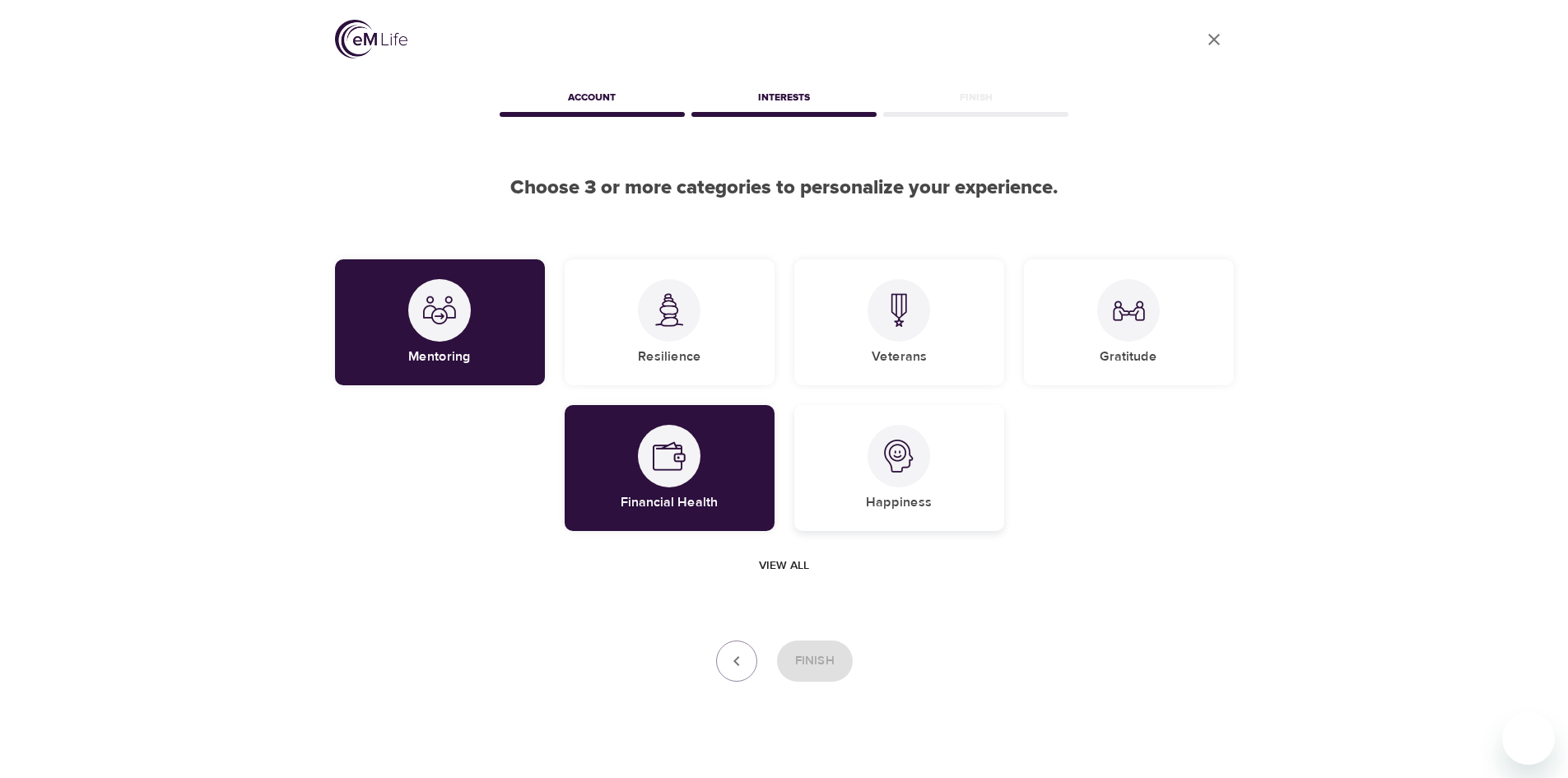
click at [939, 480] on div "Happiness" at bounding box center [898, 468] width 210 height 126
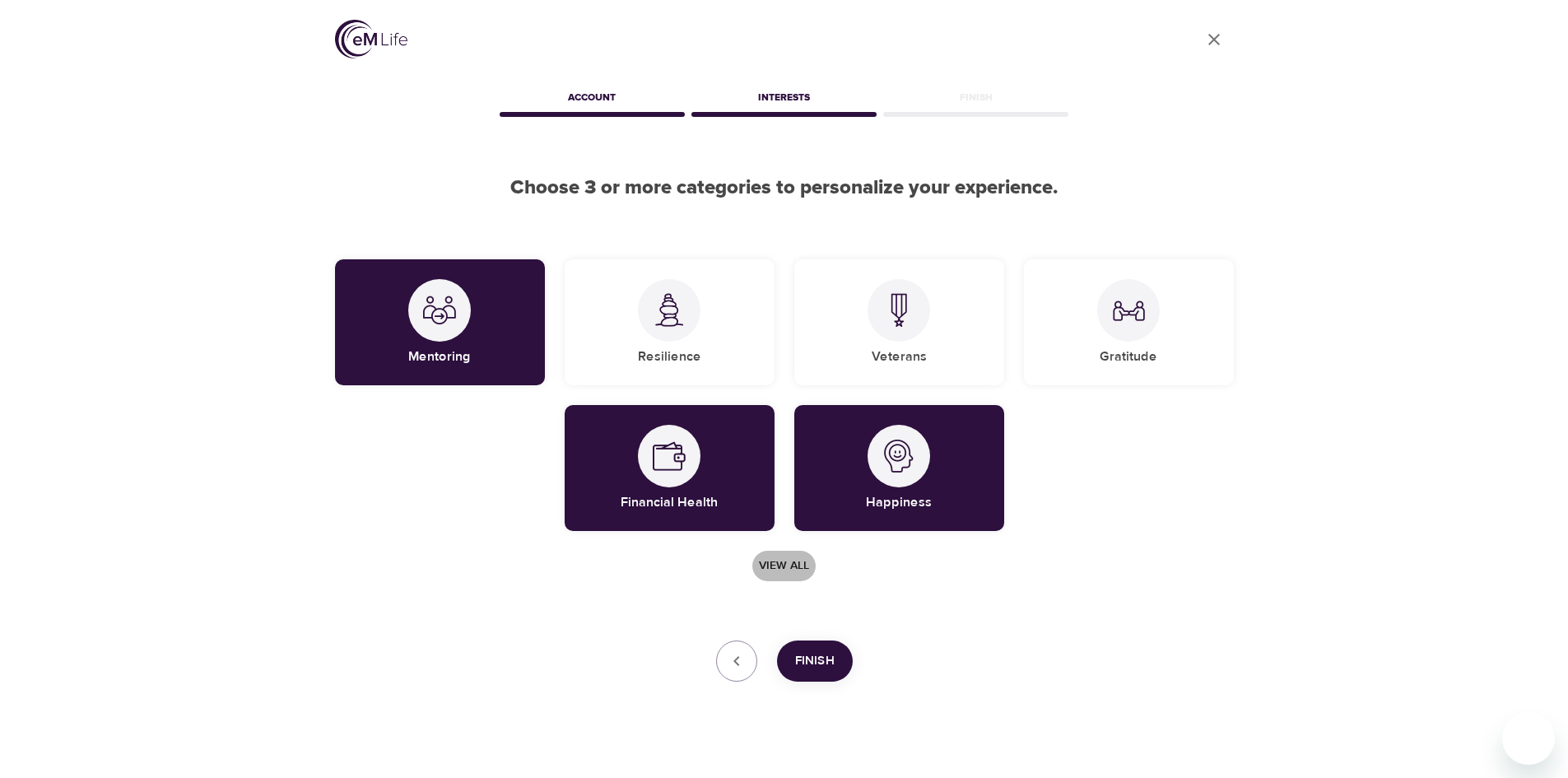
click at [805, 556] on span "View all" at bounding box center [784, 566] width 50 height 21
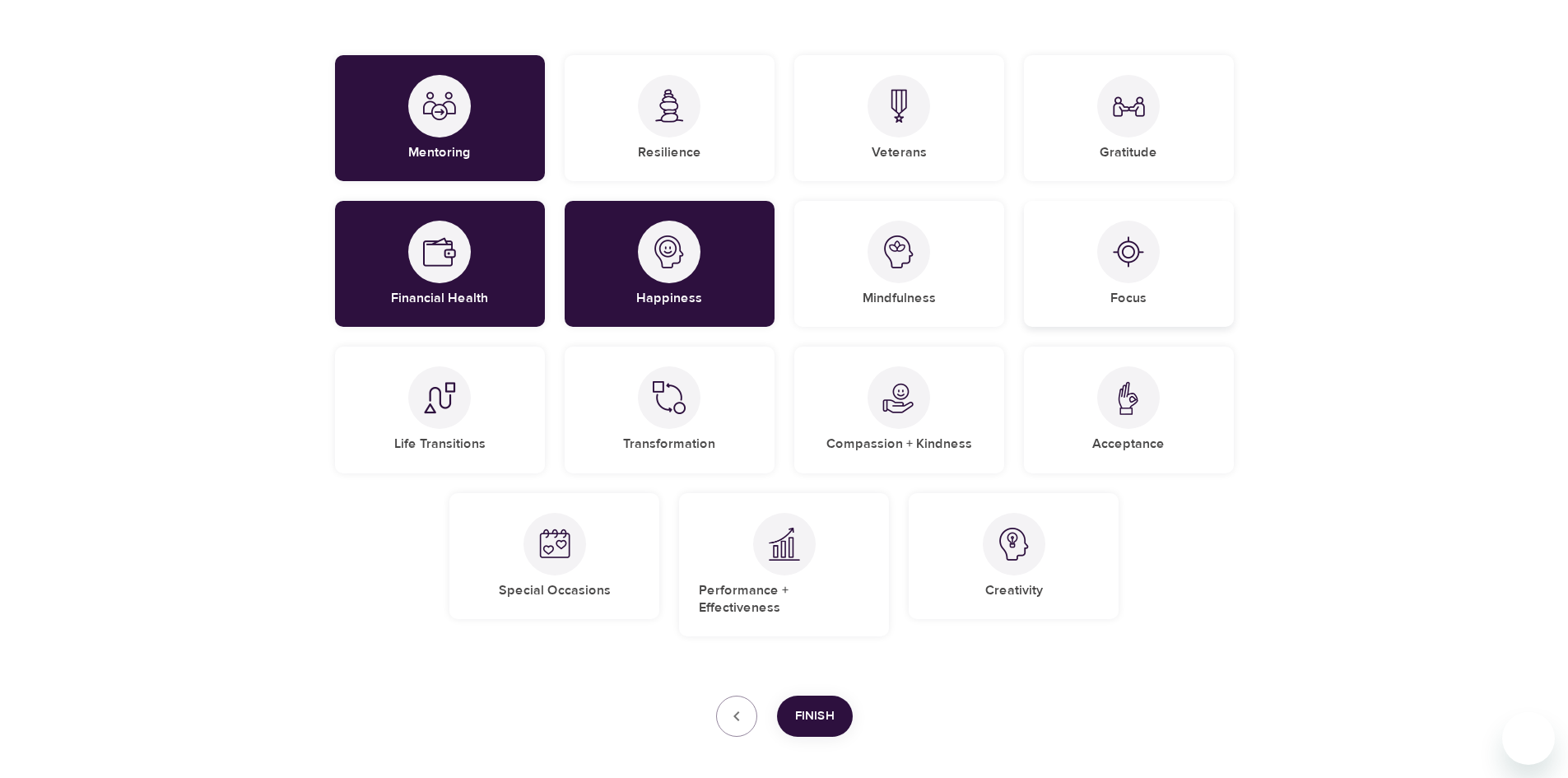
scroll to position [247, 0]
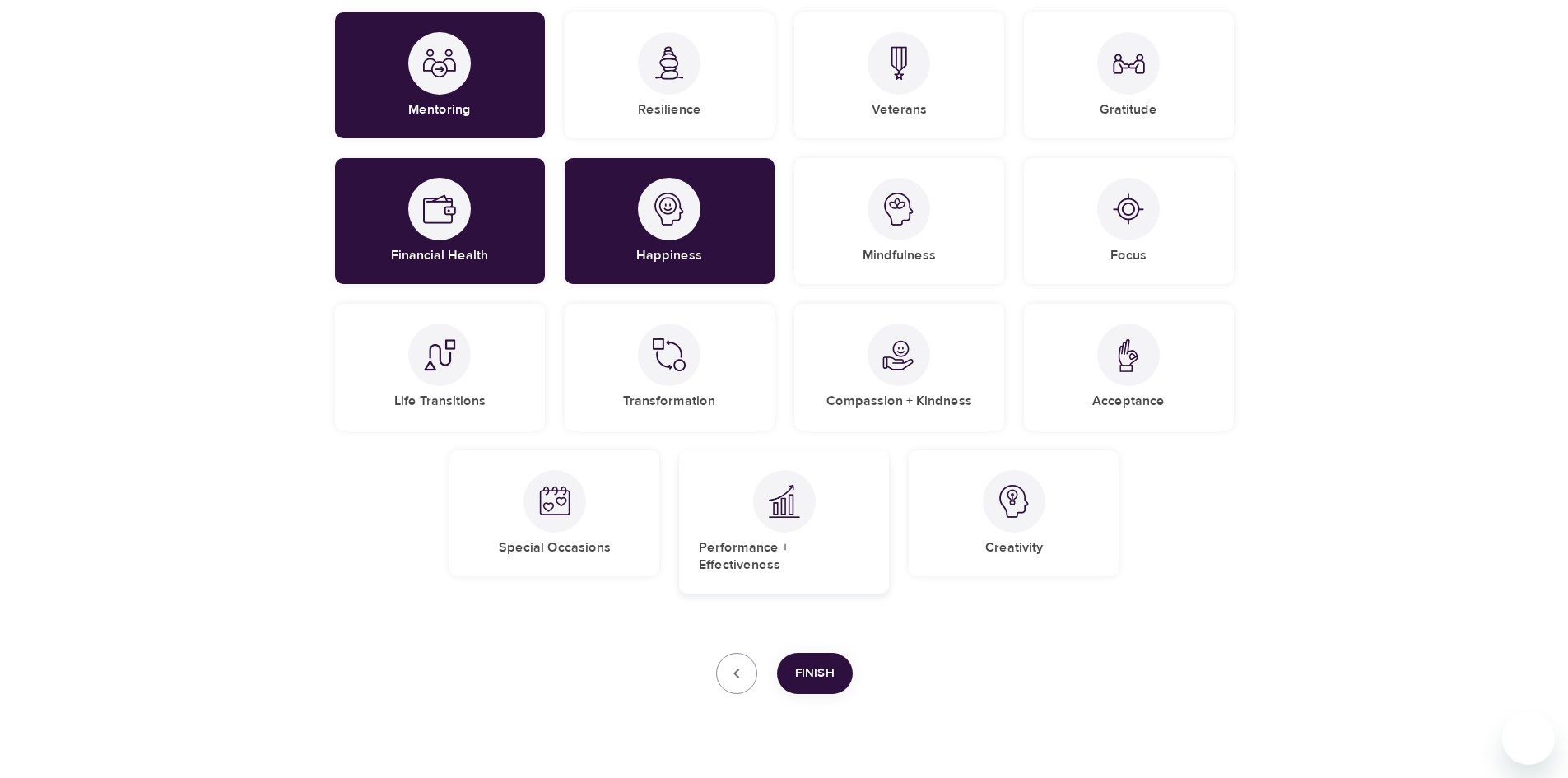
click at [824, 535] on div "Performance + Effectiveness" at bounding box center [784, 522] width 210 height 144
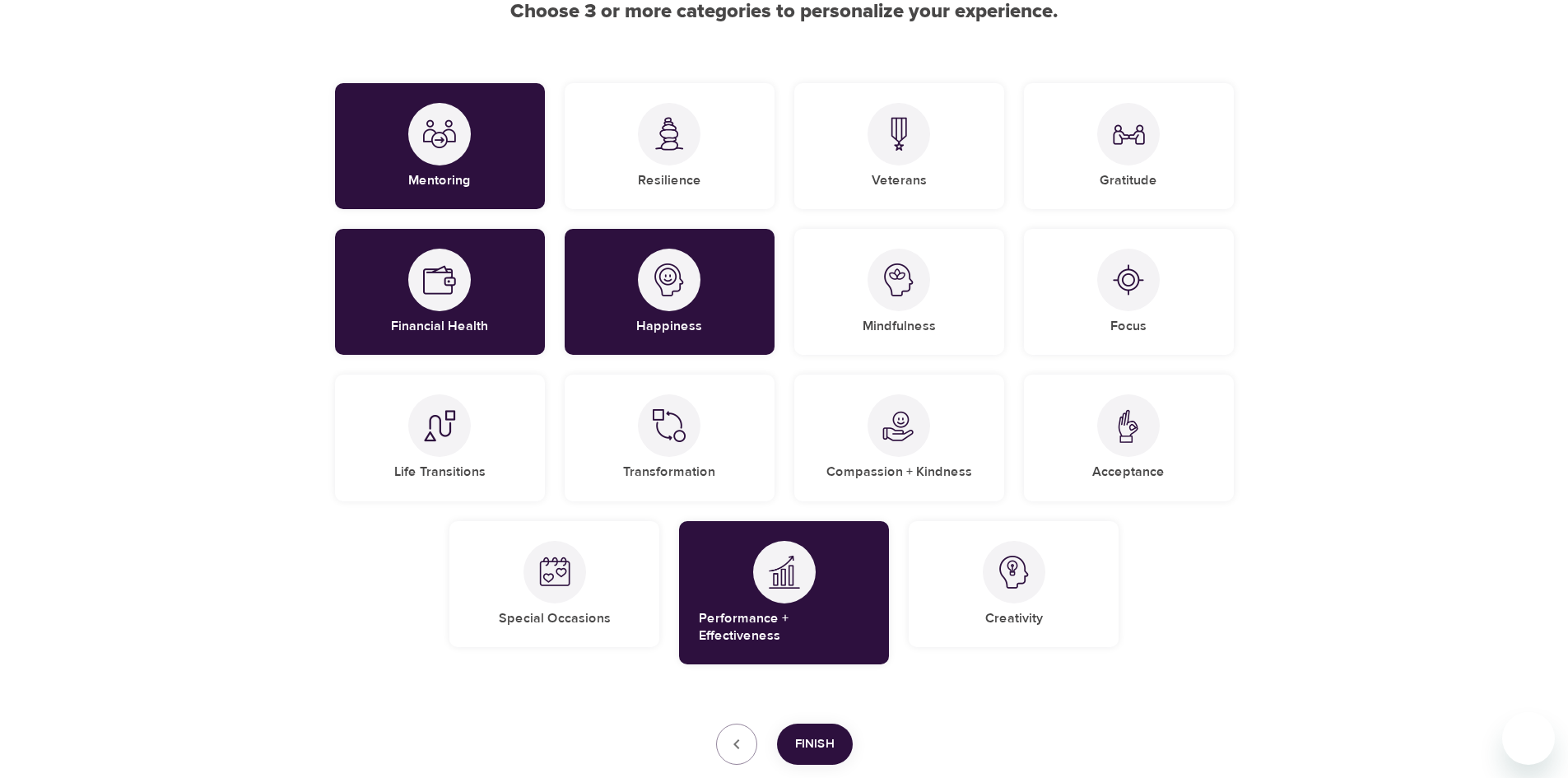
scroll to position [82, 0]
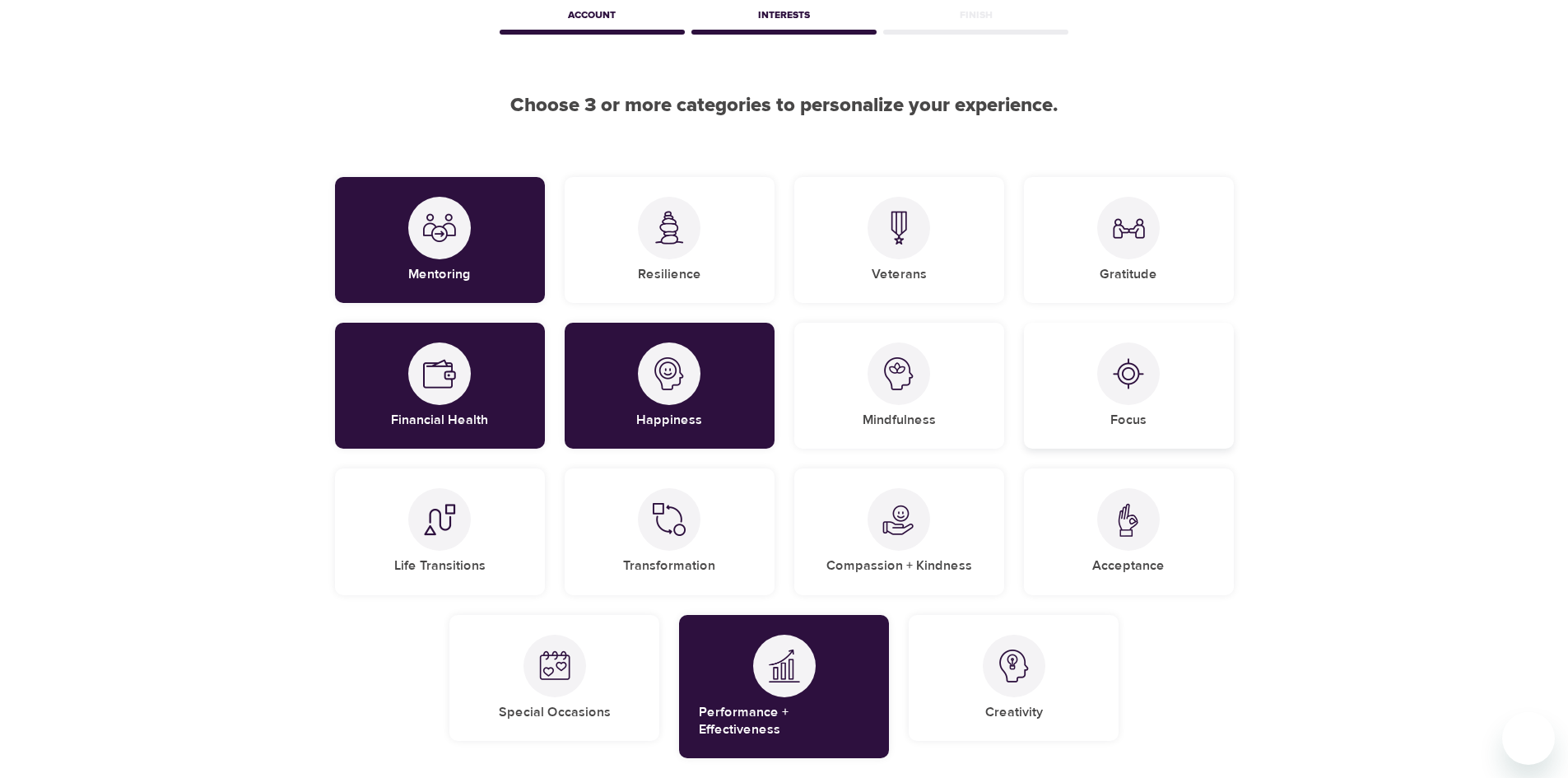
click at [1178, 415] on div "Focus" at bounding box center [1128, 386] width 210 height 126
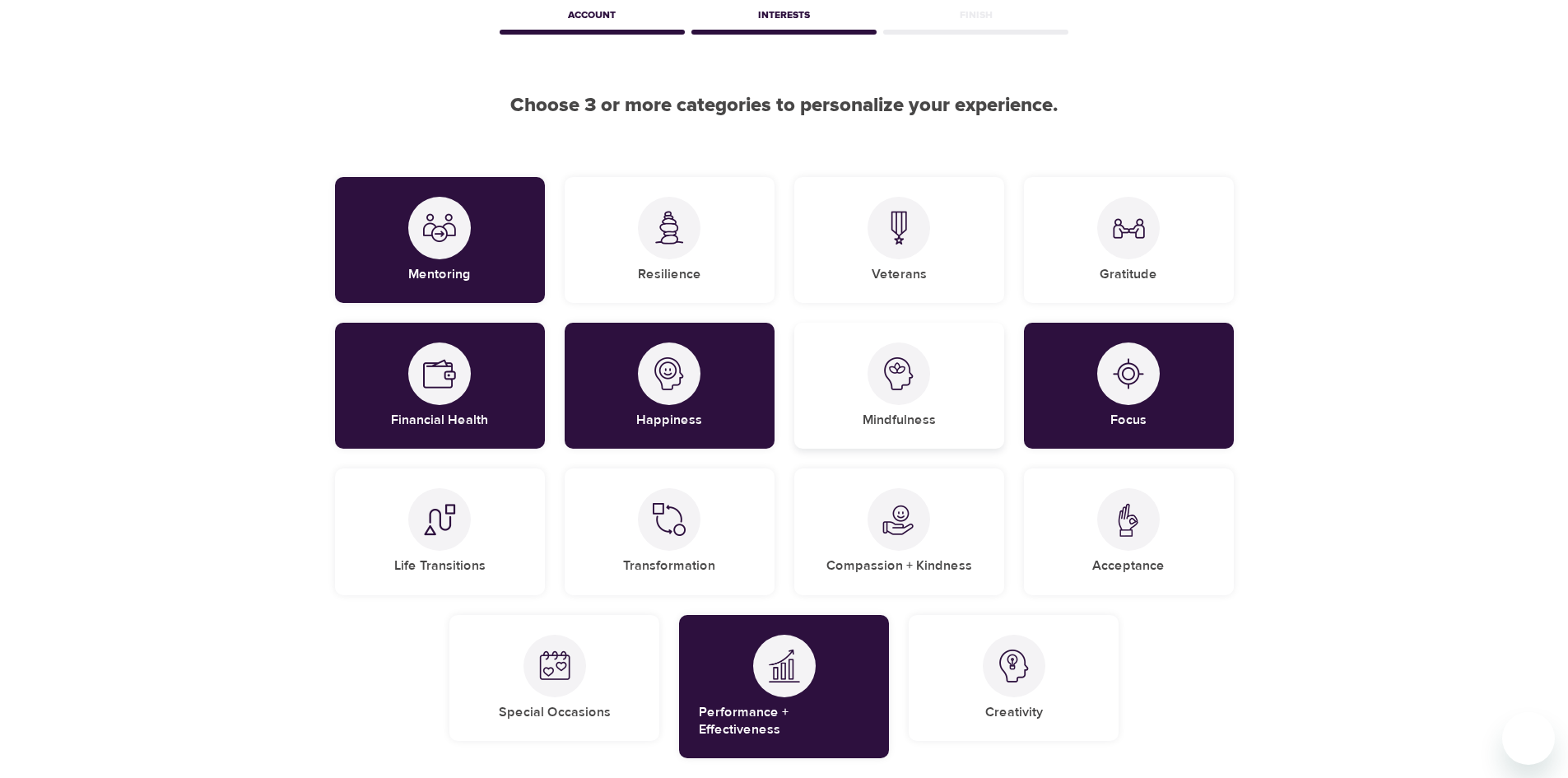
click at [951, 397] on div "Mindfulness" at bounding box center [898, 386] width 210 height 126
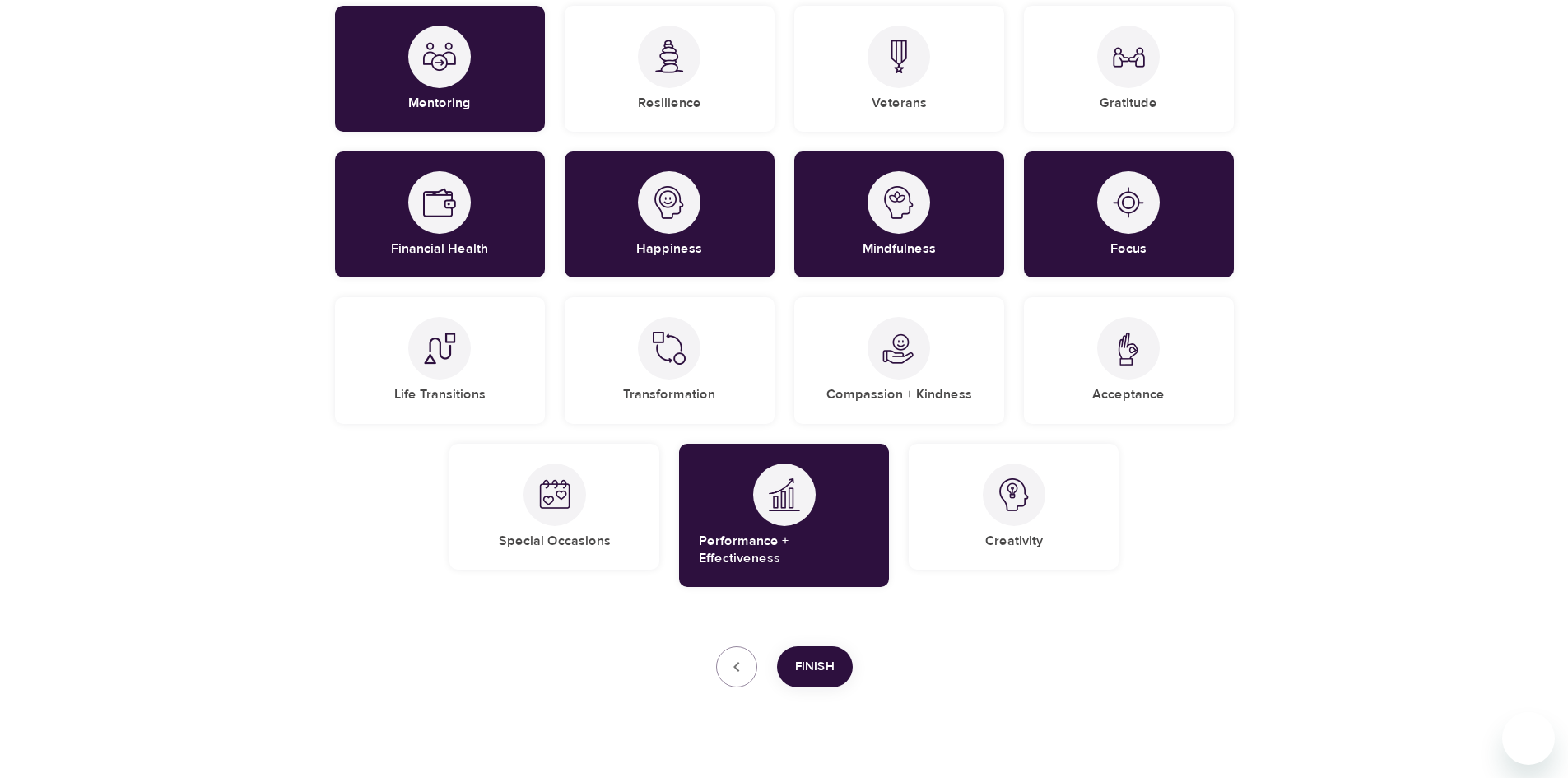
scroll to position [264, 0]
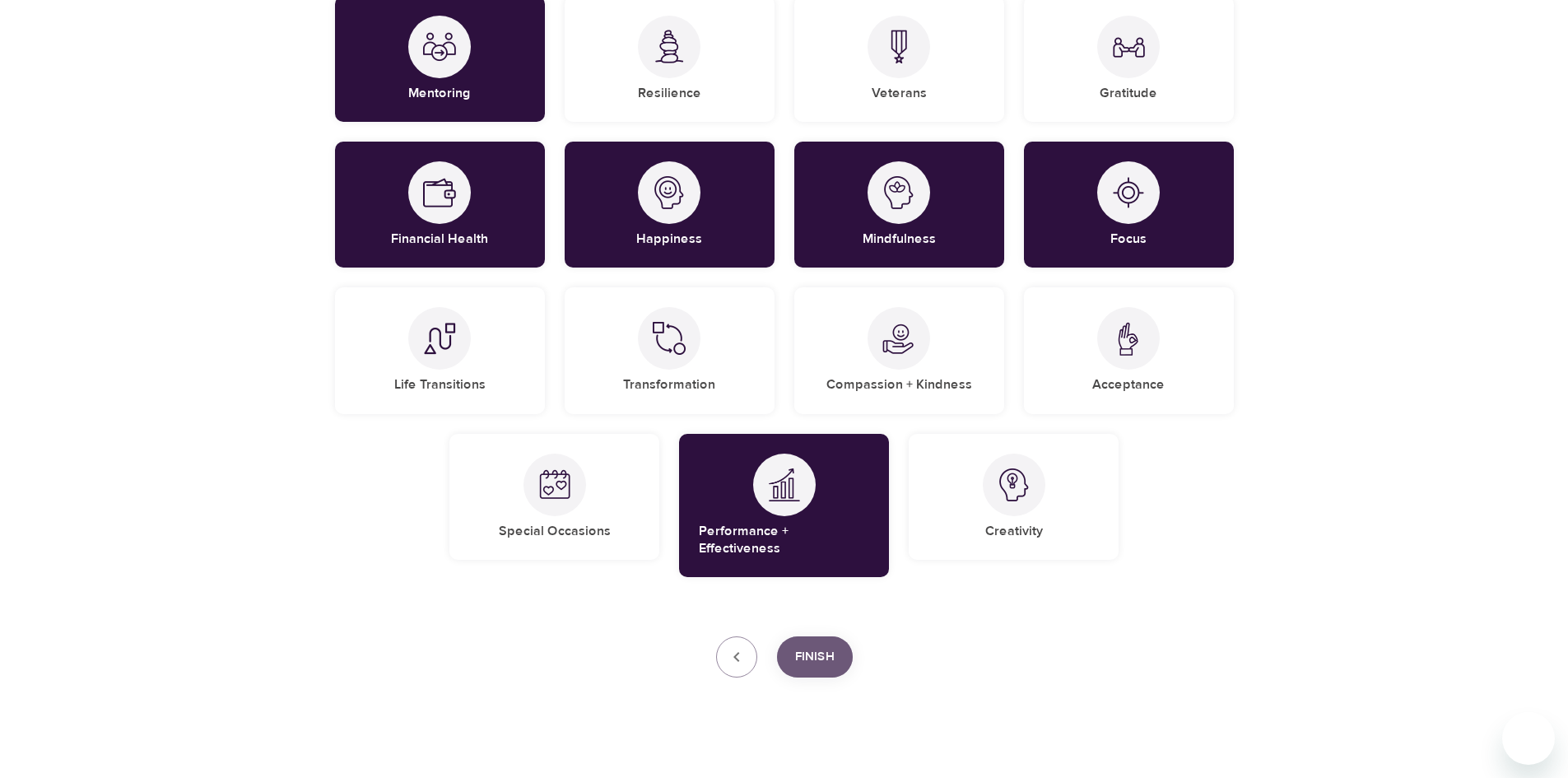
click at [817, 652] on button "Finish" at bounding box center [815, 657] width 75 height 41
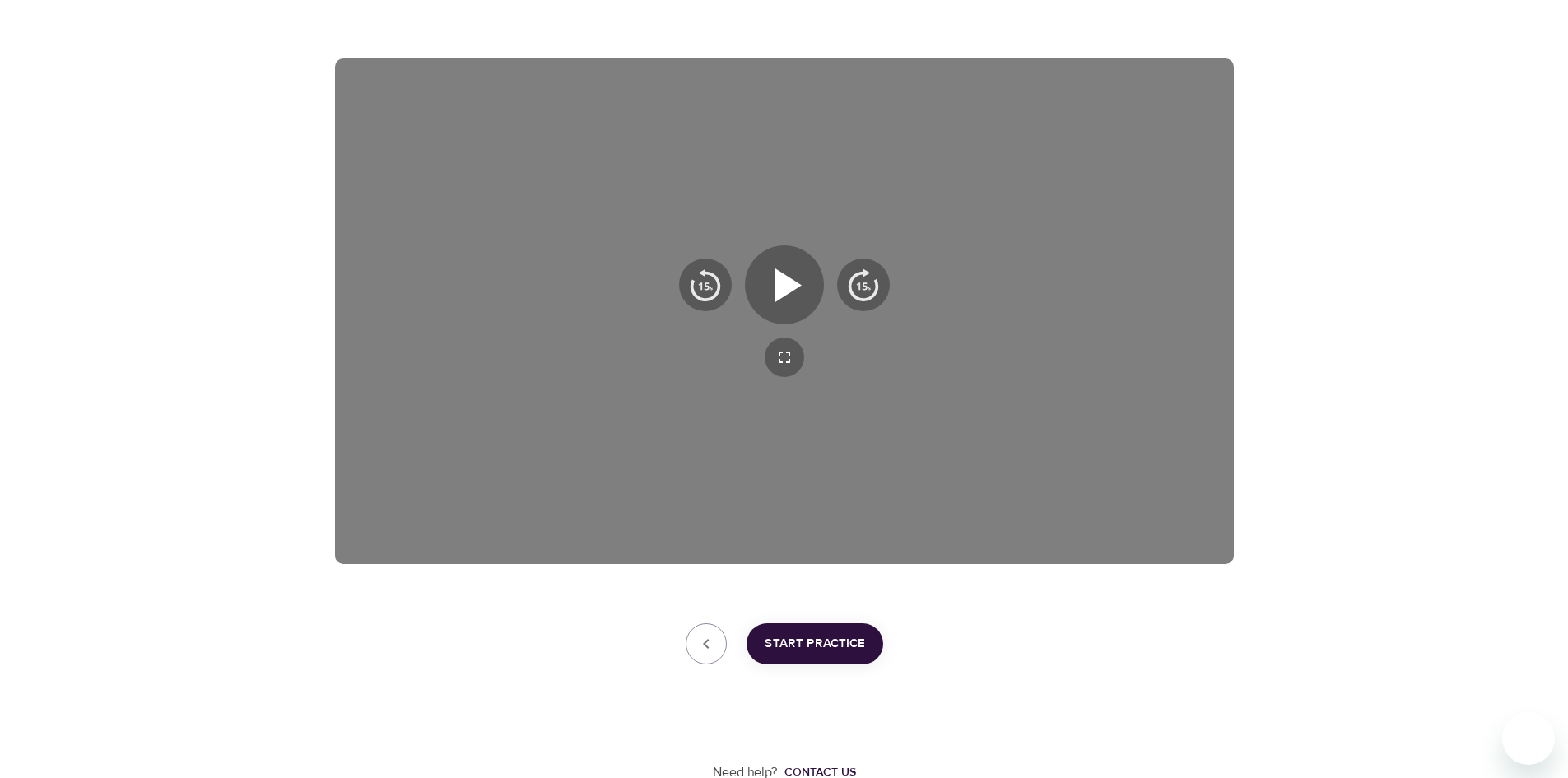
scroll to position [237, 0]
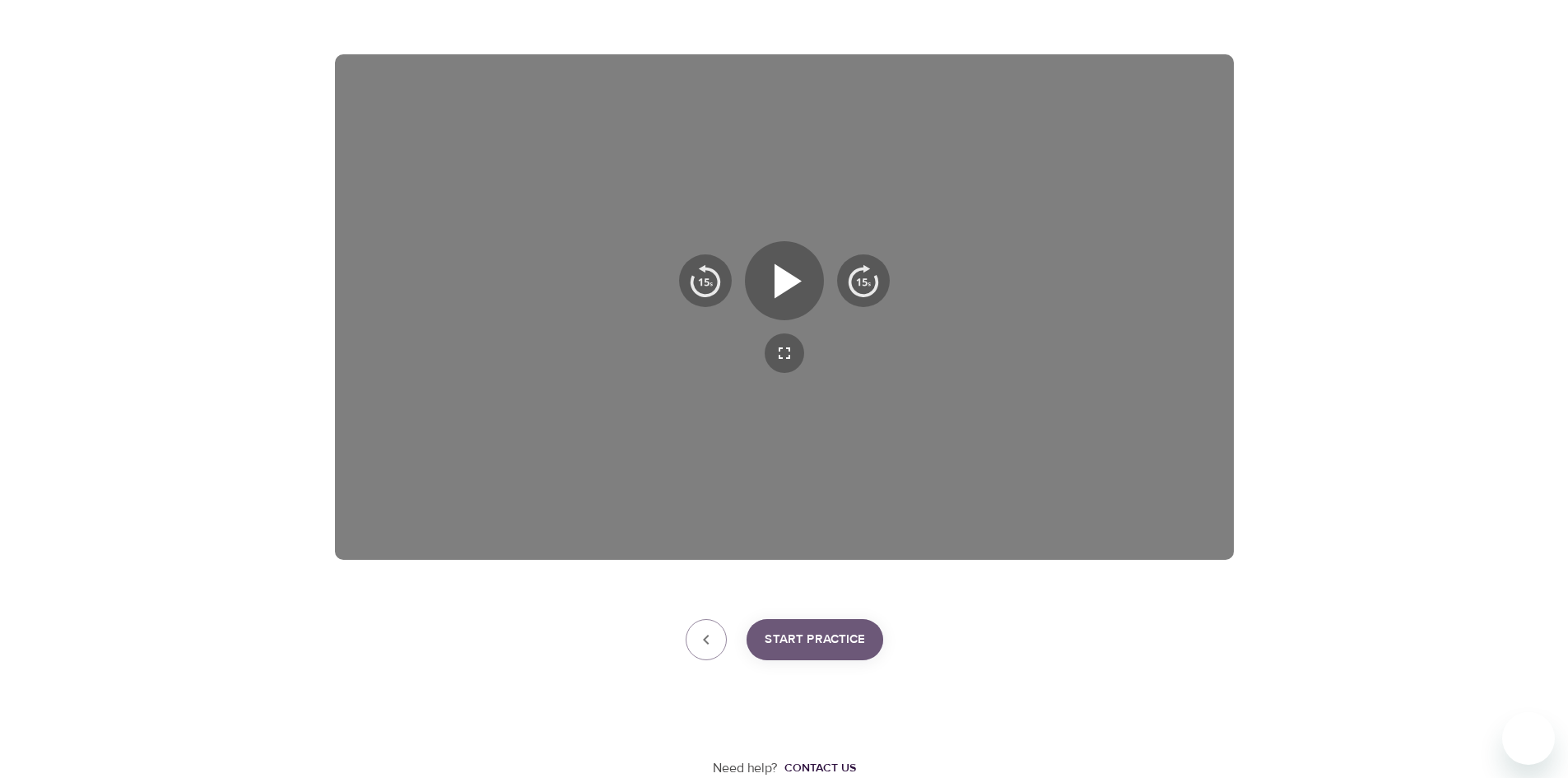
click at [816, 650] on span "Start Practice" at bounding box center [815, 640] width 101 height 22
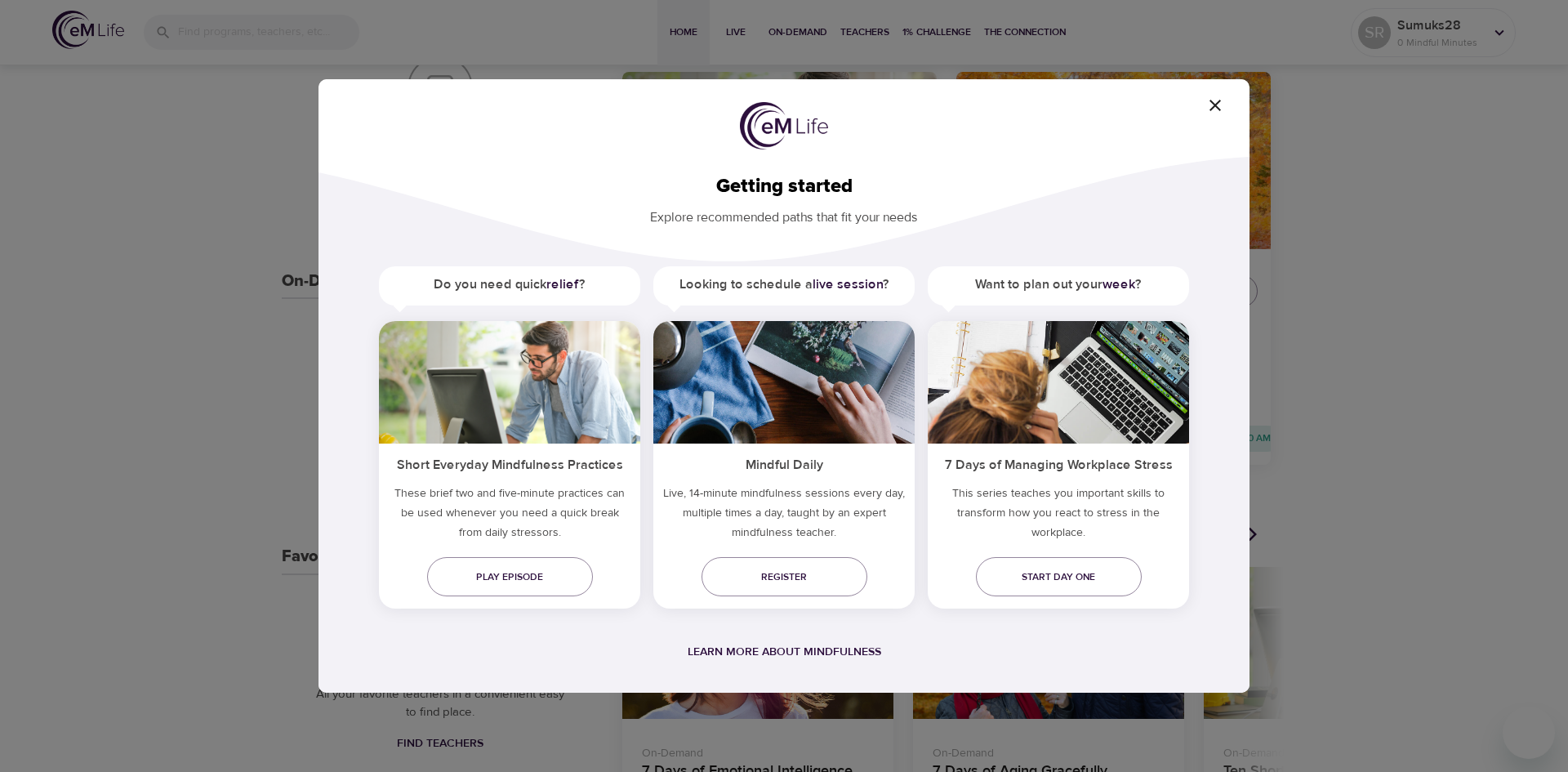
click at [1215, 102] on icon "button" at bounding box center [1215, 105] width 20 height 20
